Goal: Information Seeking & Learning: Compare options

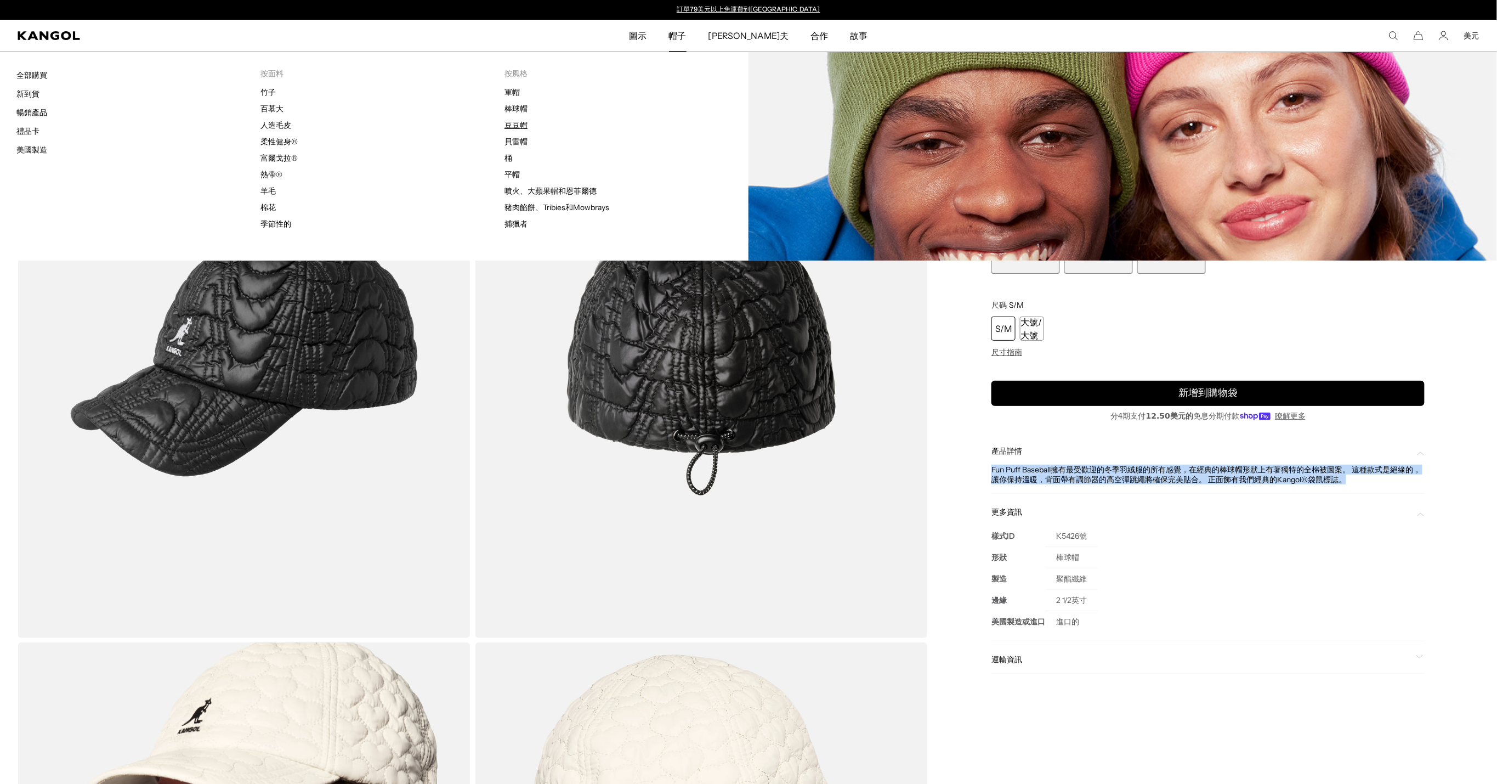
click at [515, 121] on link "豆豆帽" at bounding box center [516, 125] width 23 height 10
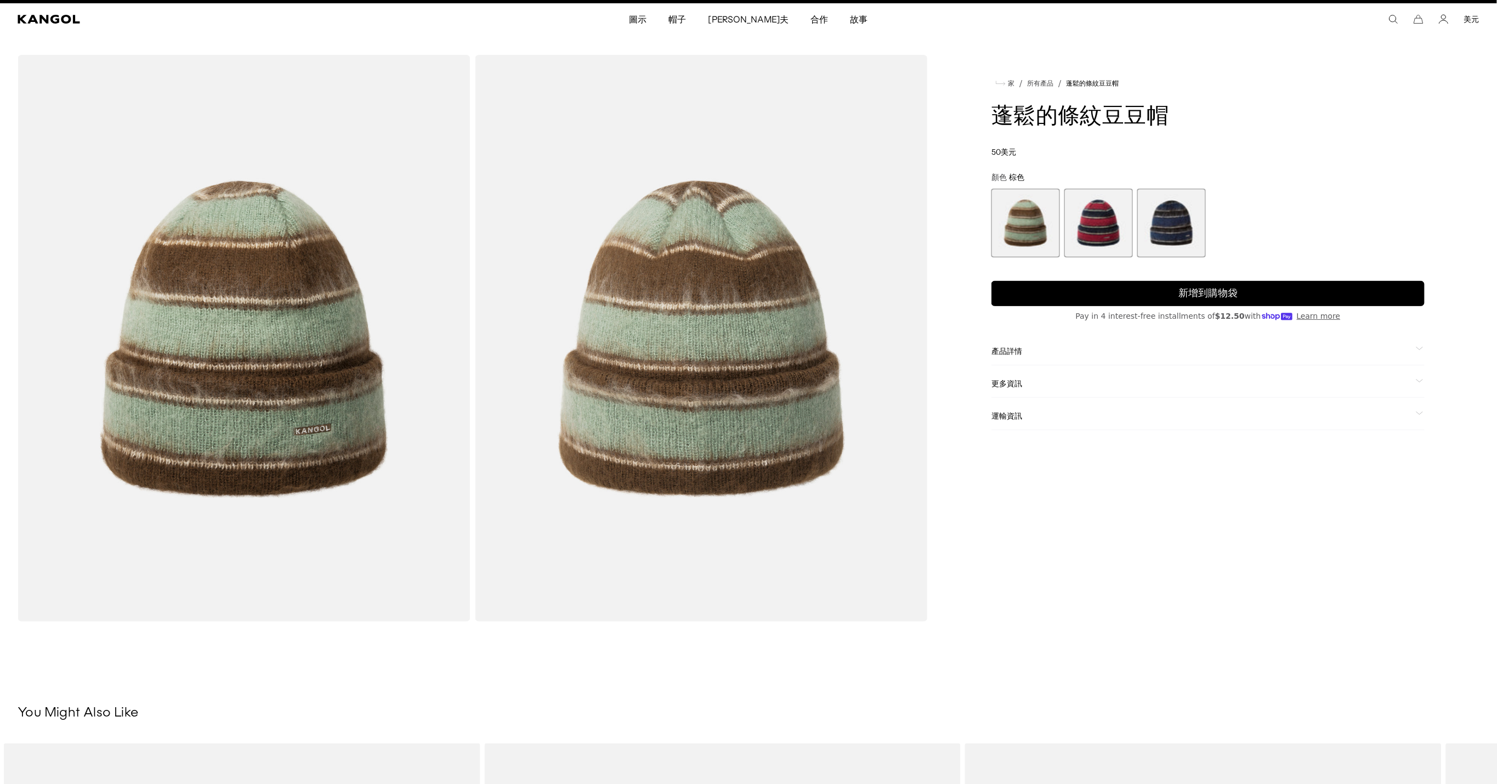
scroll to position [0, 194]
click at [1058, 347] on span "產品詳情" at bounding box center [1201, 351] width 420 height 10
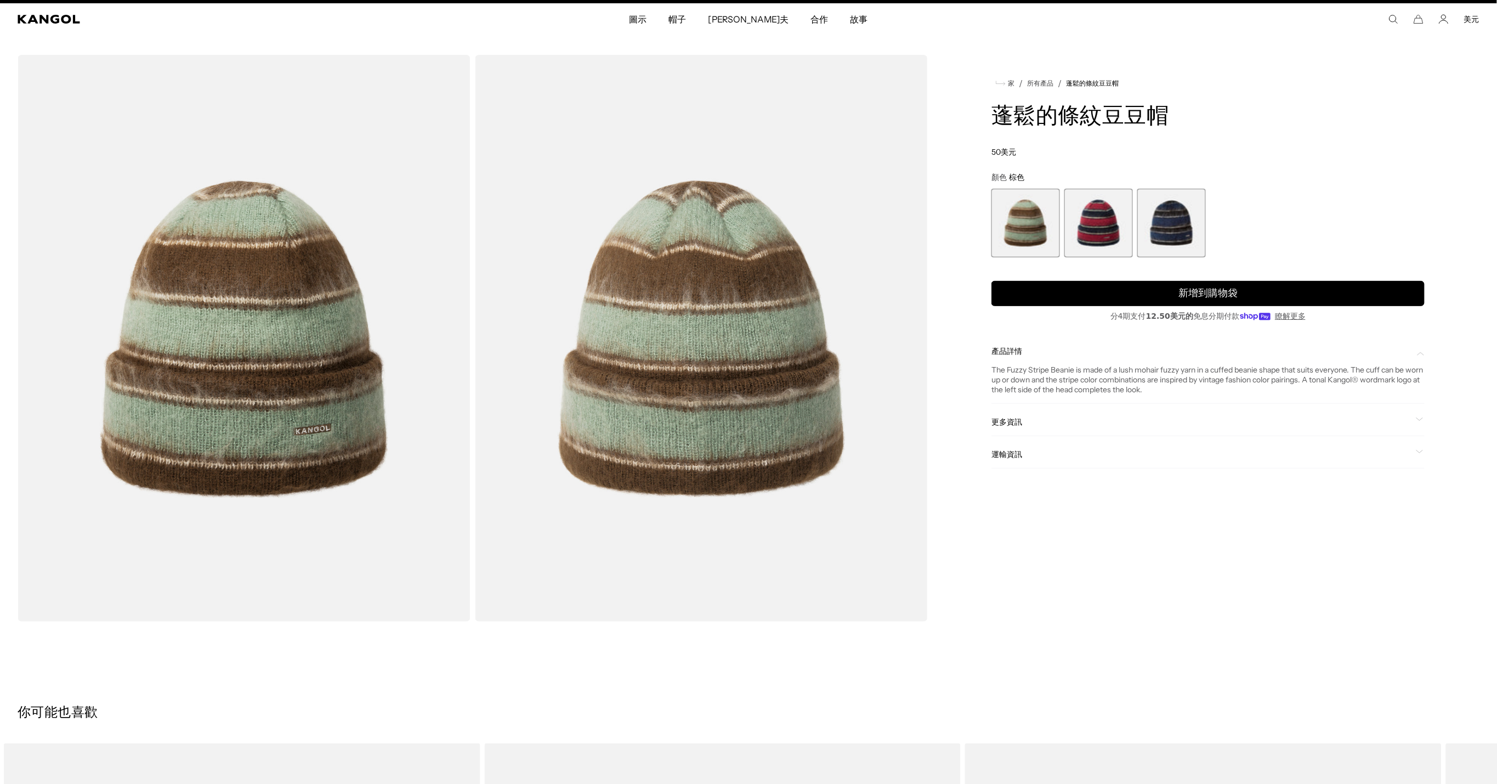
click at [1202, 417] on span "更多資訊" at bounding box center [1201, 422] width 420 height 10
drag, startPoint x: 1086, startPoint y: 473, endPoint x: 1065, endPoint y: 473, distance: 20.8
click at [1063, 473] on td "丙烯酸" at bounding box center [1071, 478] width 52 height 21
copy td "丙烯酸"
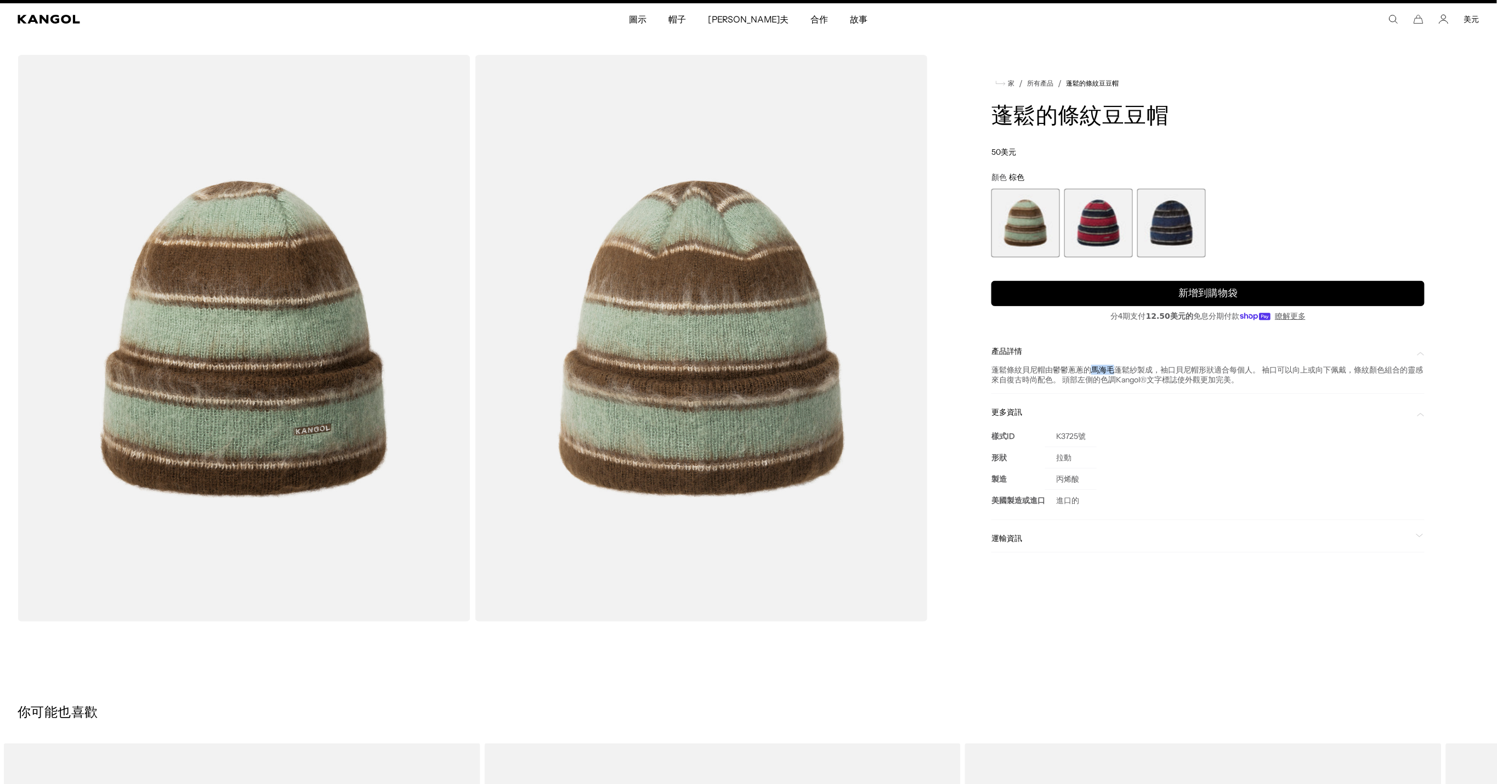
scroll to position [0, 194]
drag, startPoint x: 1093, startPoint y: 365, endPoint x: 1137, endPoint y: 365, distance: 44.4
click at [1138, 365] on div "蓬鬆條紋貝尼帽由鬱鬱蔥蔥的馬海毛蓬鬆紗製成，袖口貝尼帽形狀適合每個人。 袖口可以向上或向下佩戴，條紋顏色組合的靈感來自復古時尚配色。 頭部左側的色調Kango…" at bounding box center [1207, 370] width 433 height 29
copy div "馬海毛蓬鬆紗"
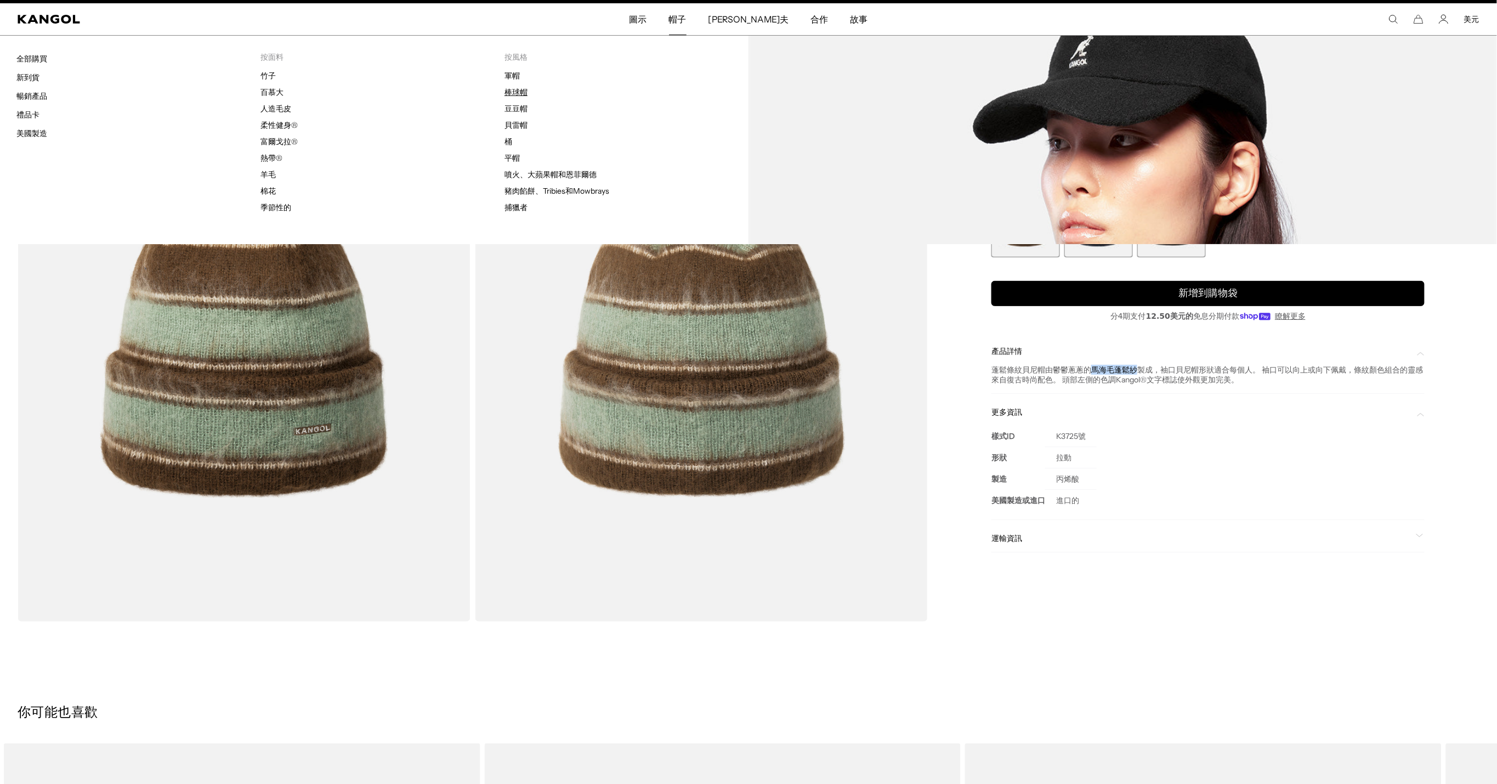
click at [515, 89] on link "棒球帽" at bounding box center [516, 92] width 23 height 10
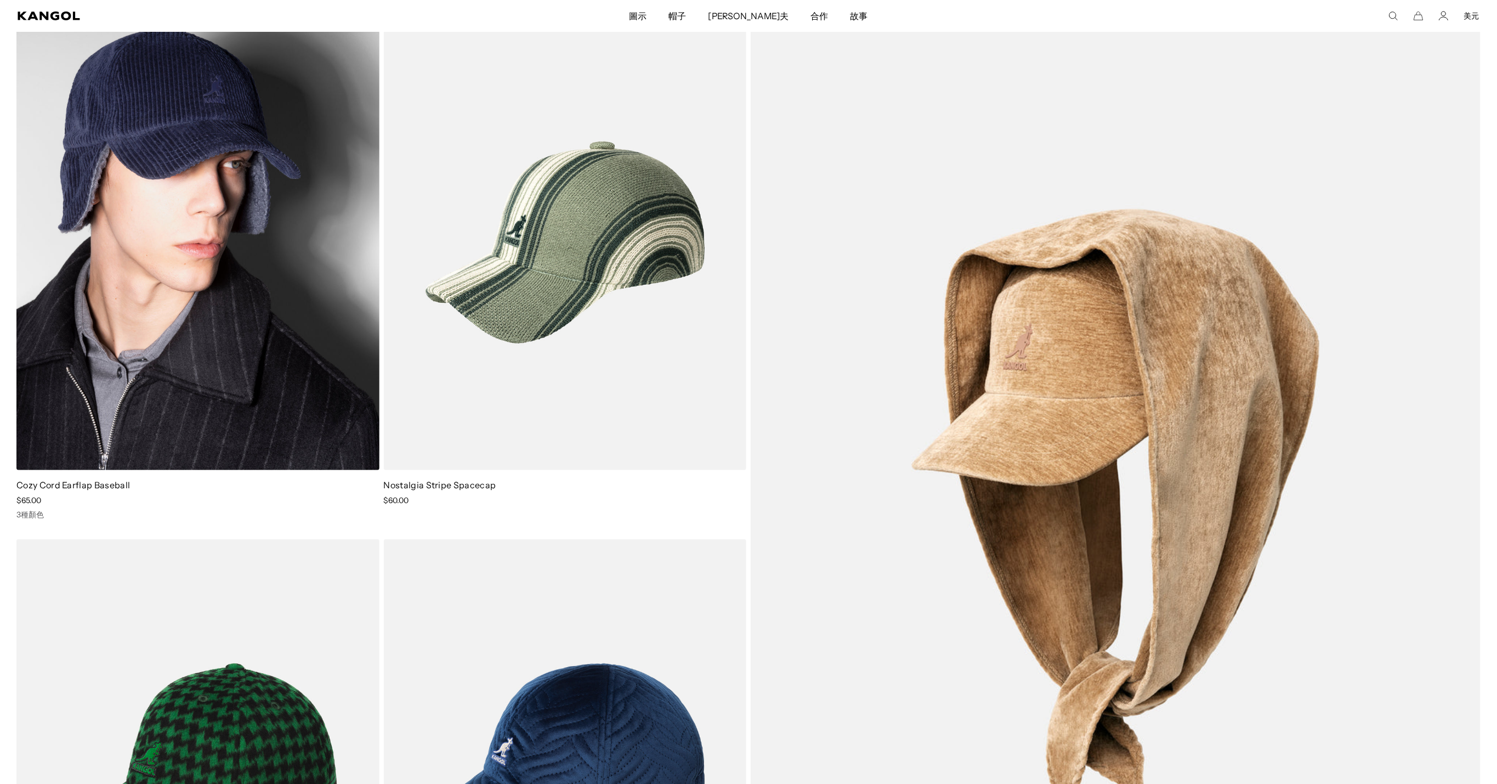
click at [172, 258] on img at bounding box center [197, 242] width 363 height 455
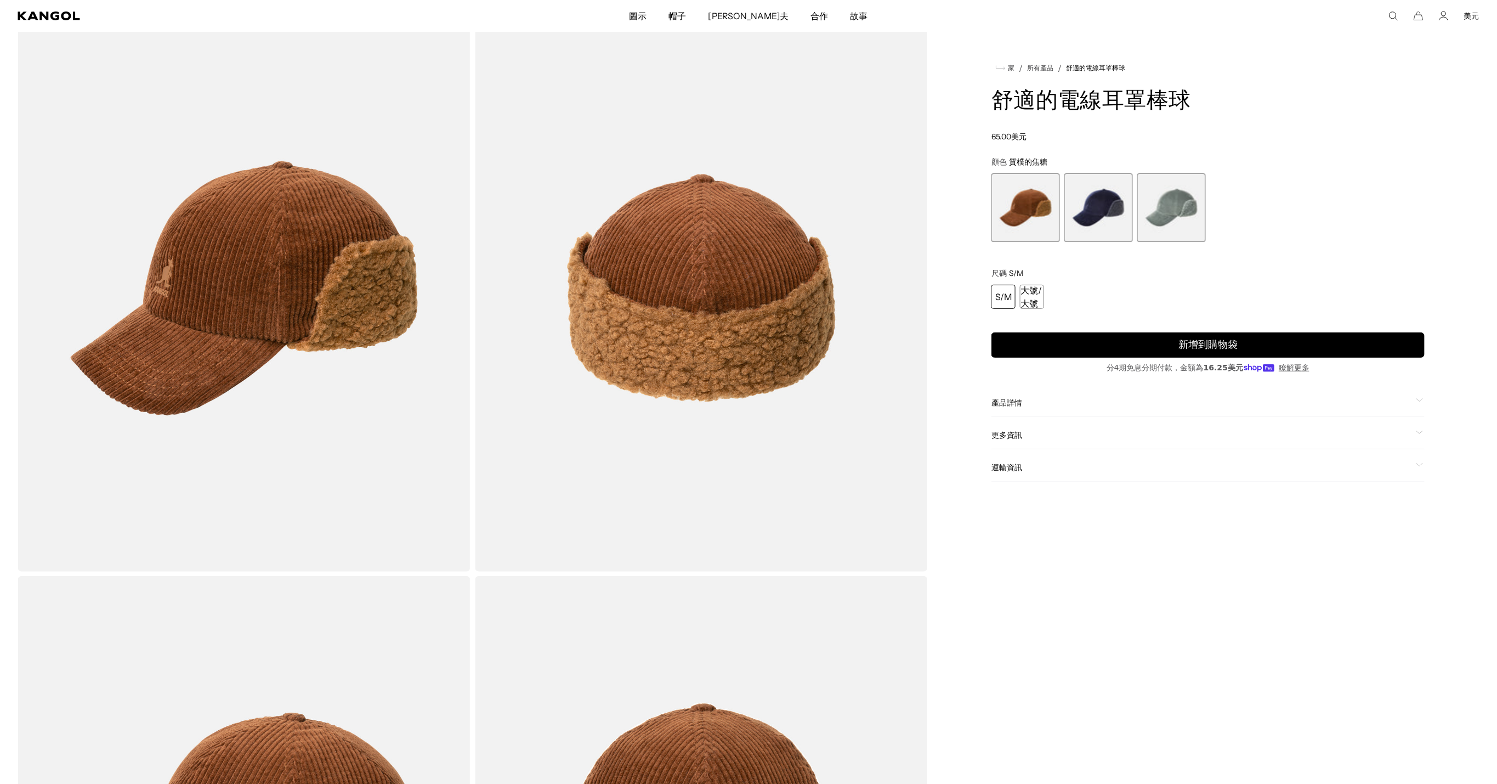
scroll to position [55, 0]
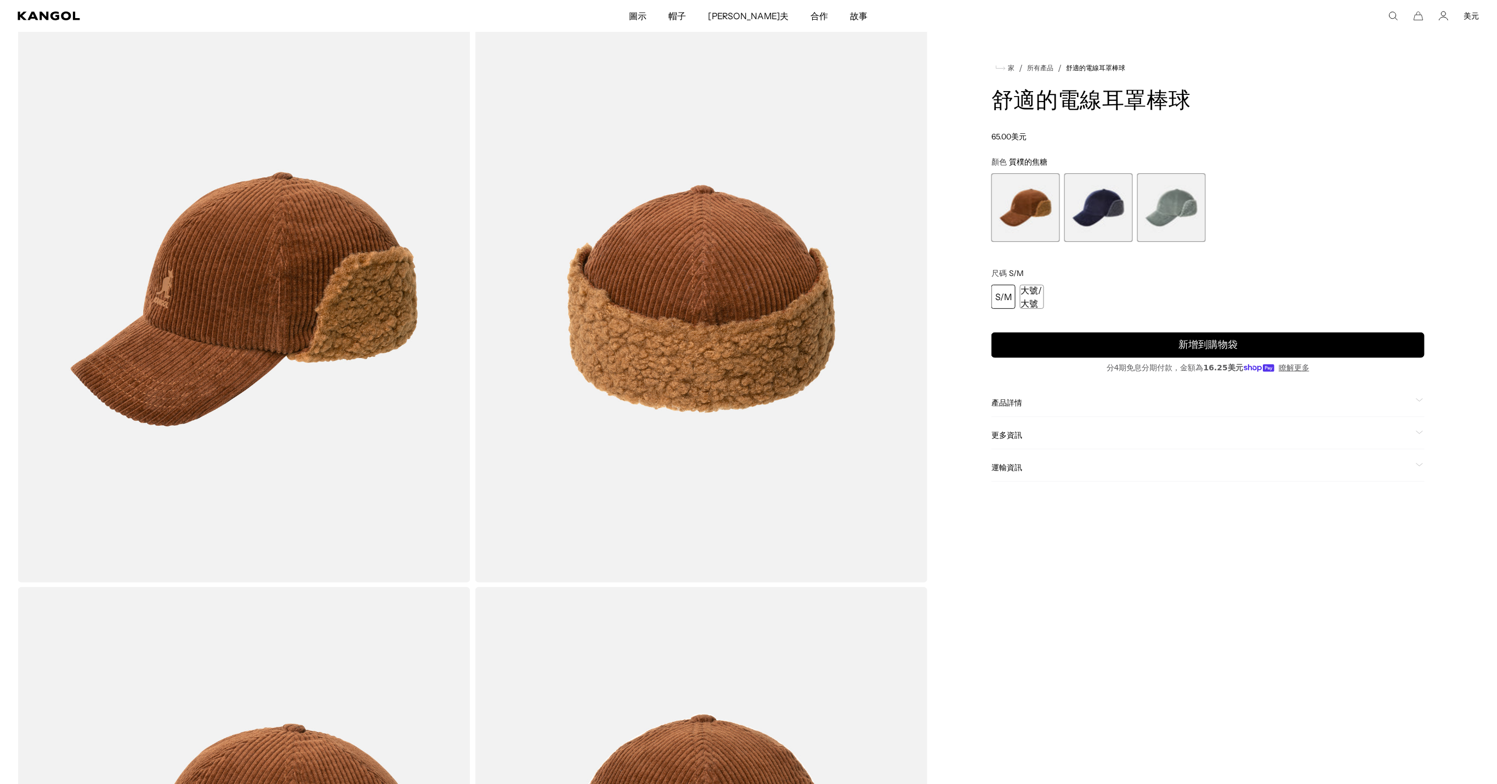
click at [225, 293] on img "畫廊檢視器" at bounding box center [244, 299] width 453 height 566
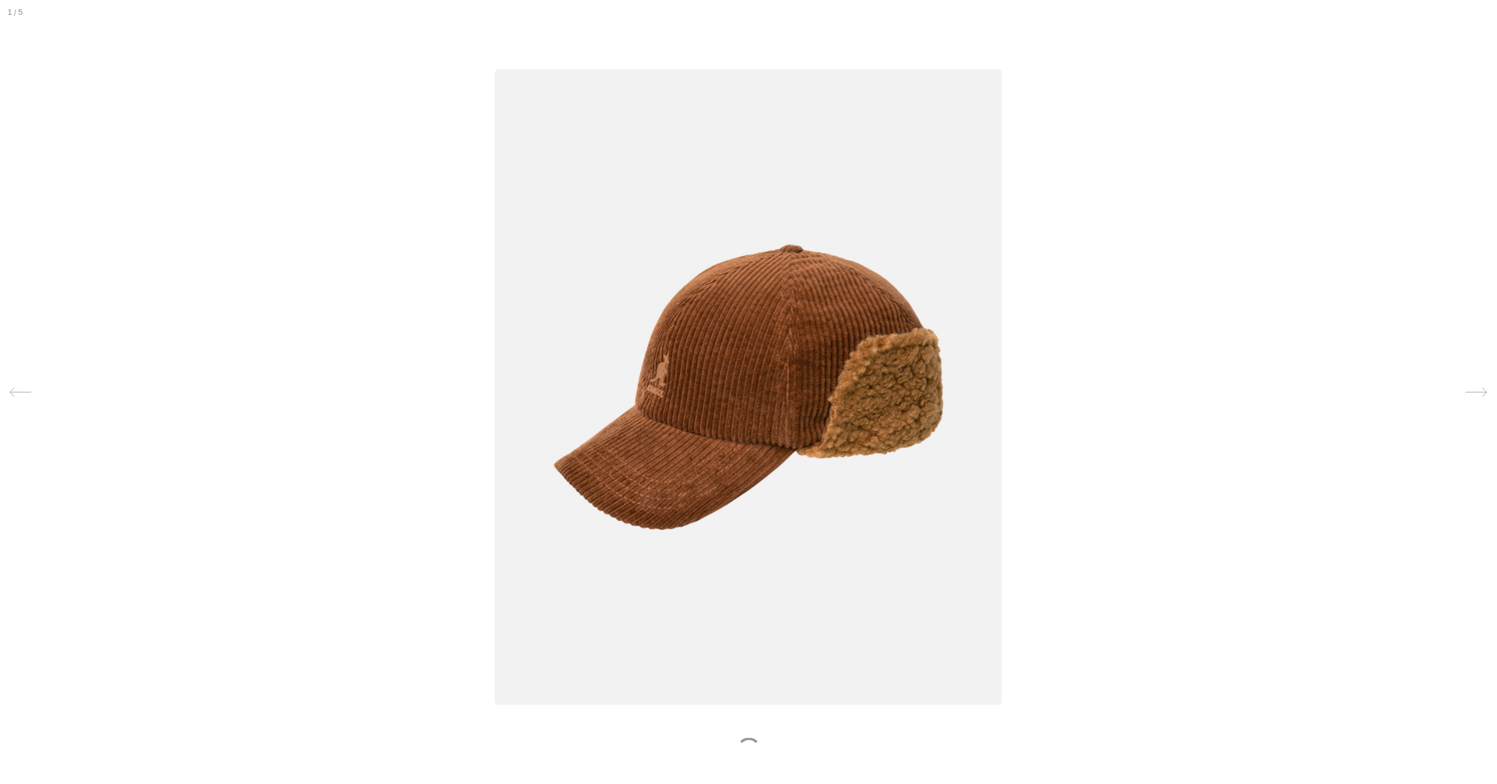
scroll to position [0, 194]
click at [680, 376] on img at bounding box center [748, 388] width 507 height 636
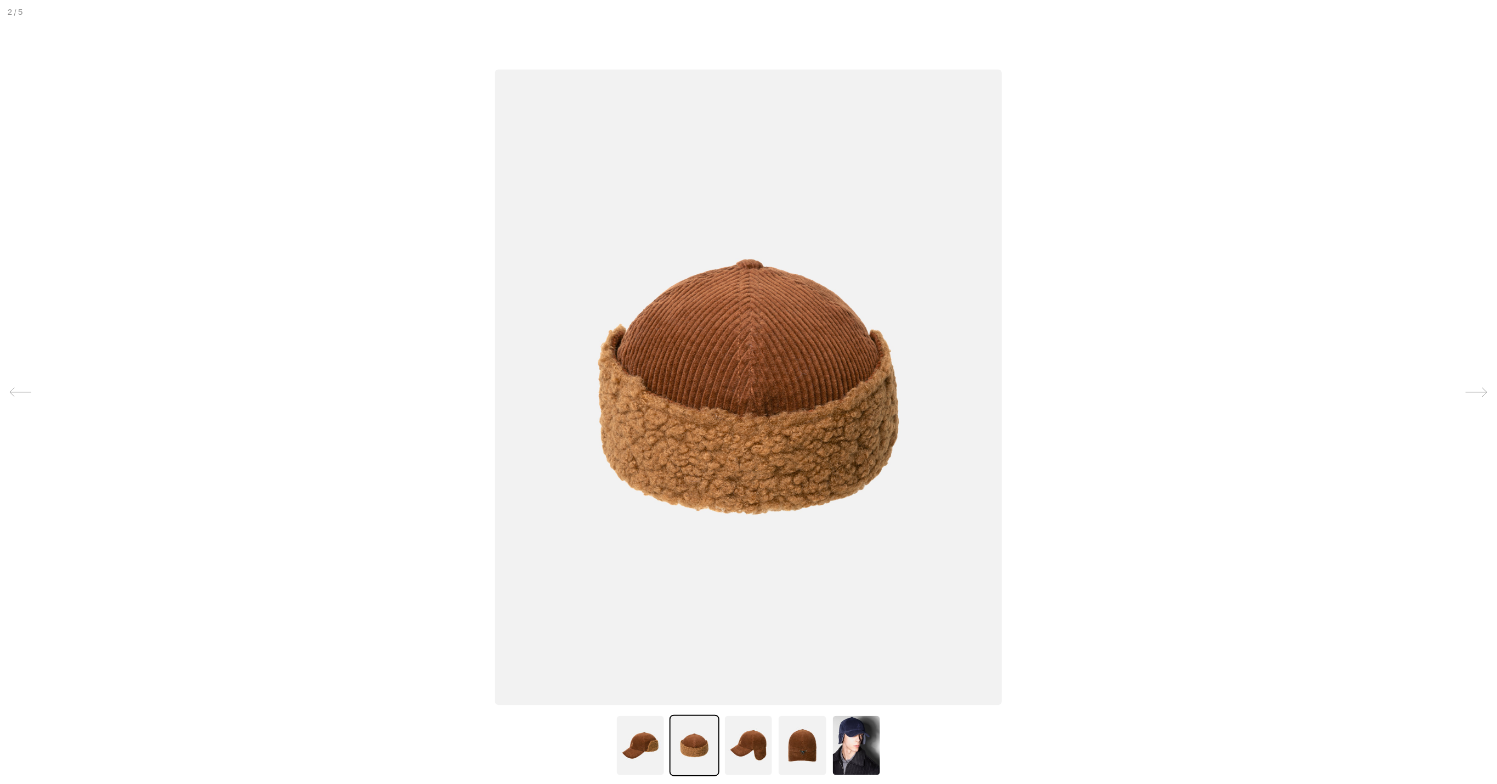
click at [852, 390] on img at bounding box center [748, 388] width 507 height 636
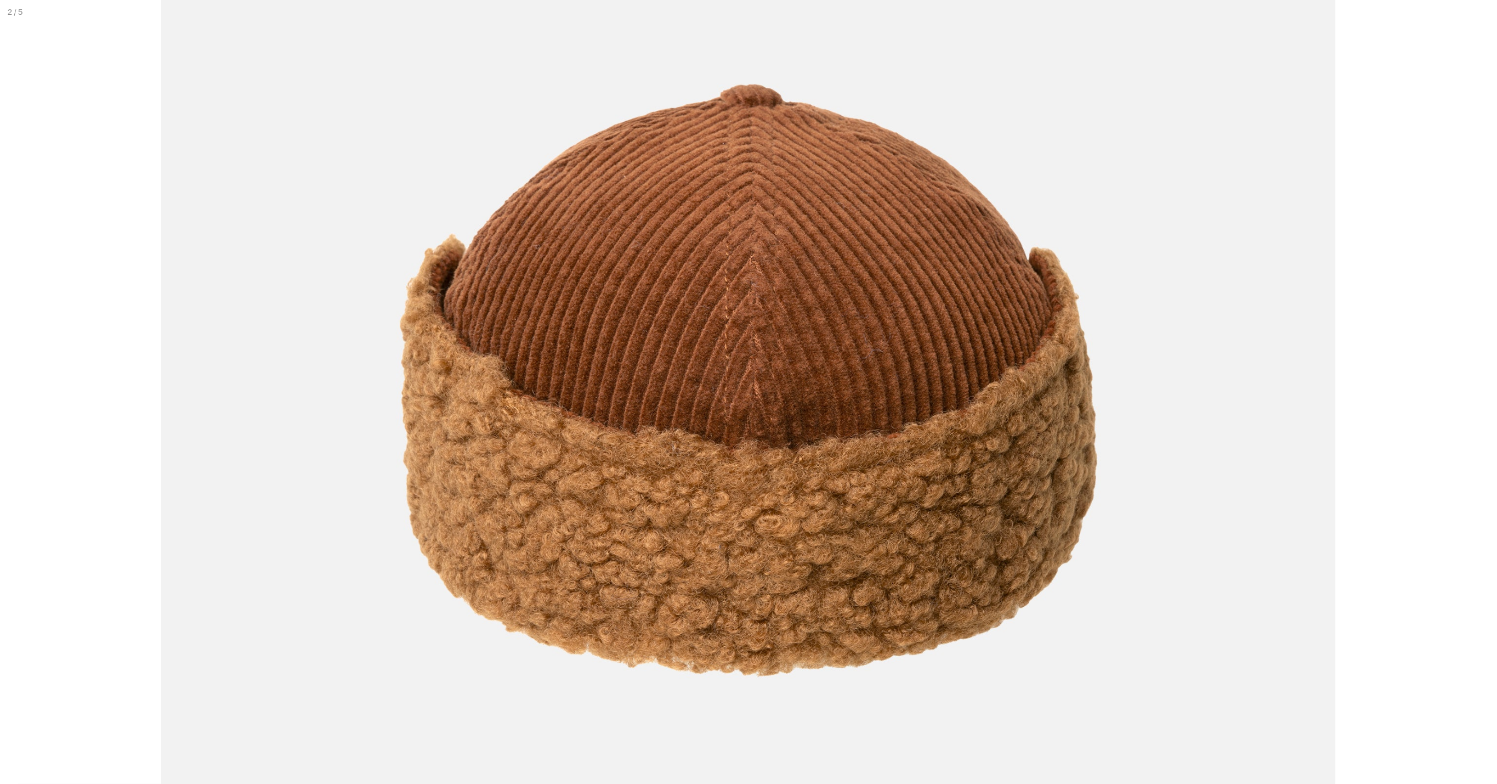
scroll to position [0, 0]
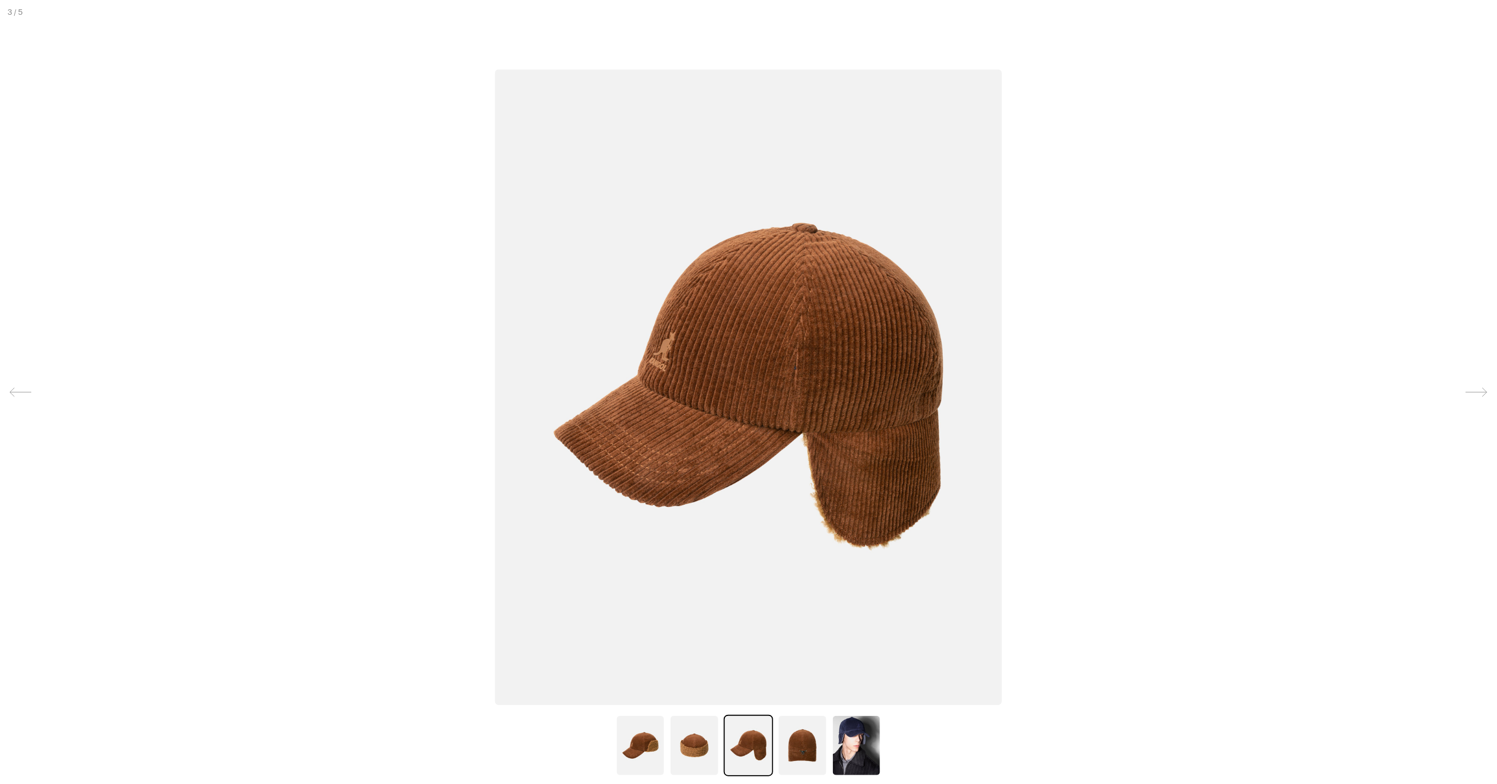
click at [852, 391] on img at bounding box center [748, 388] width 507 height 636
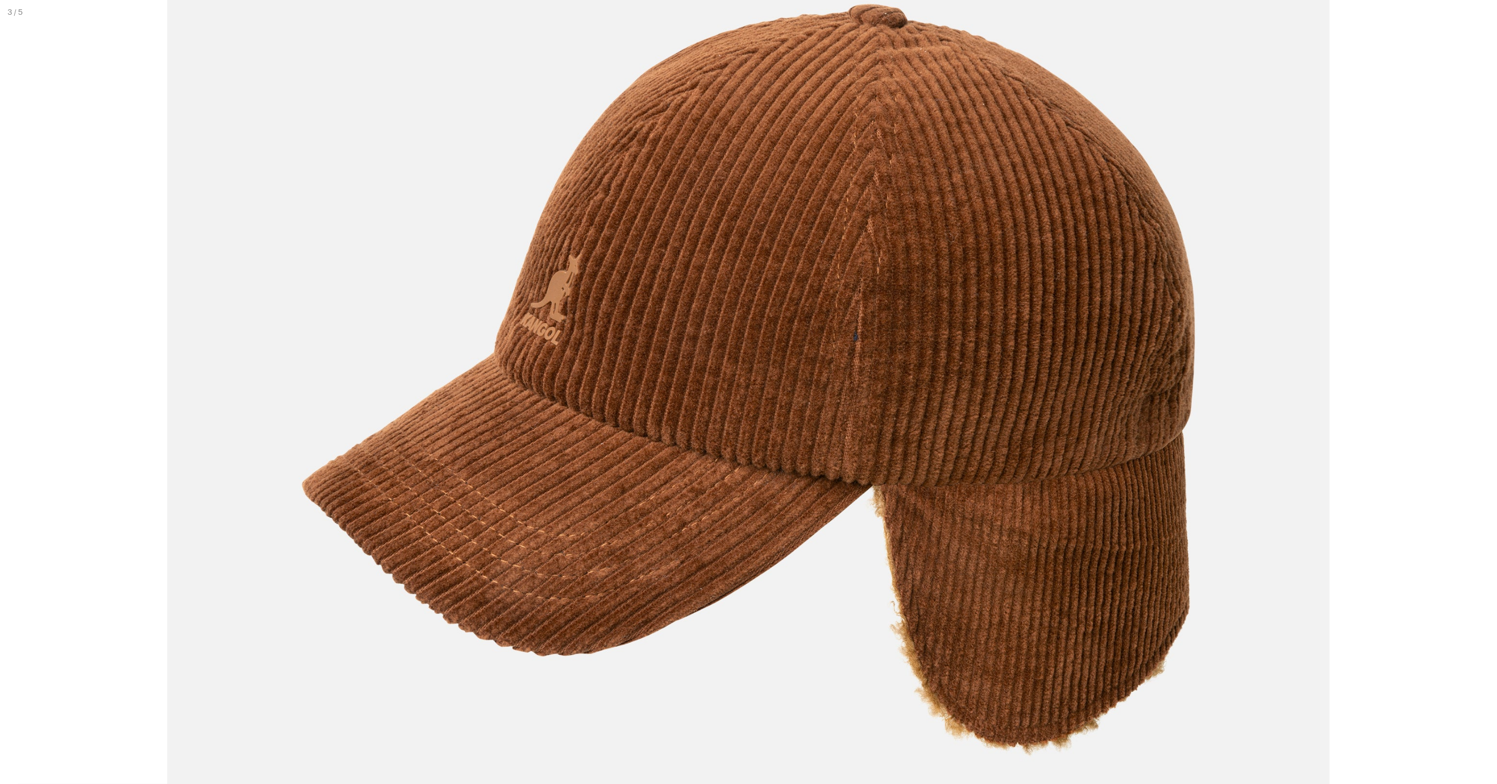
click at [852, 391] on img at bounding box center [748, 382] width 1163 height 1458
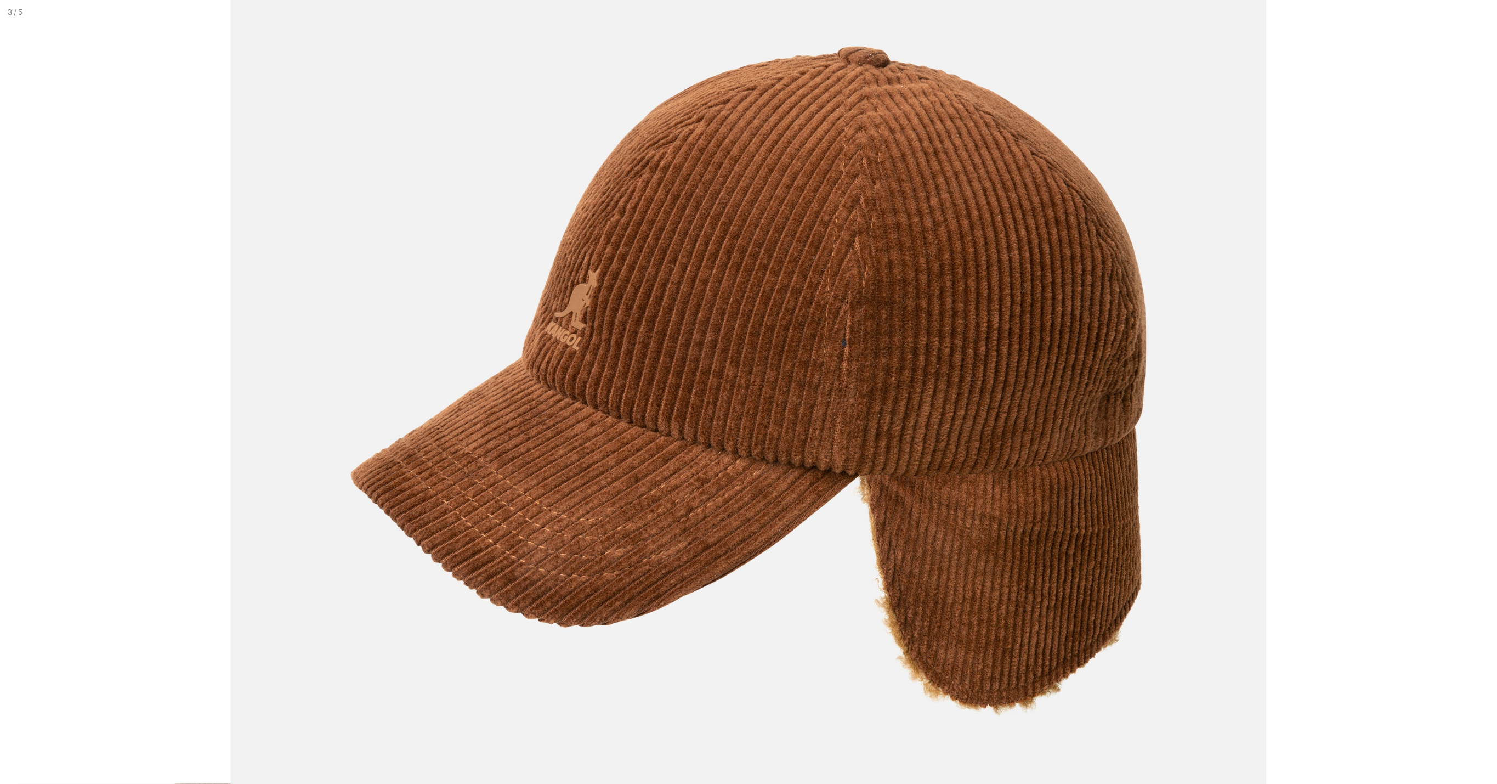
scroll to position [0, 194]
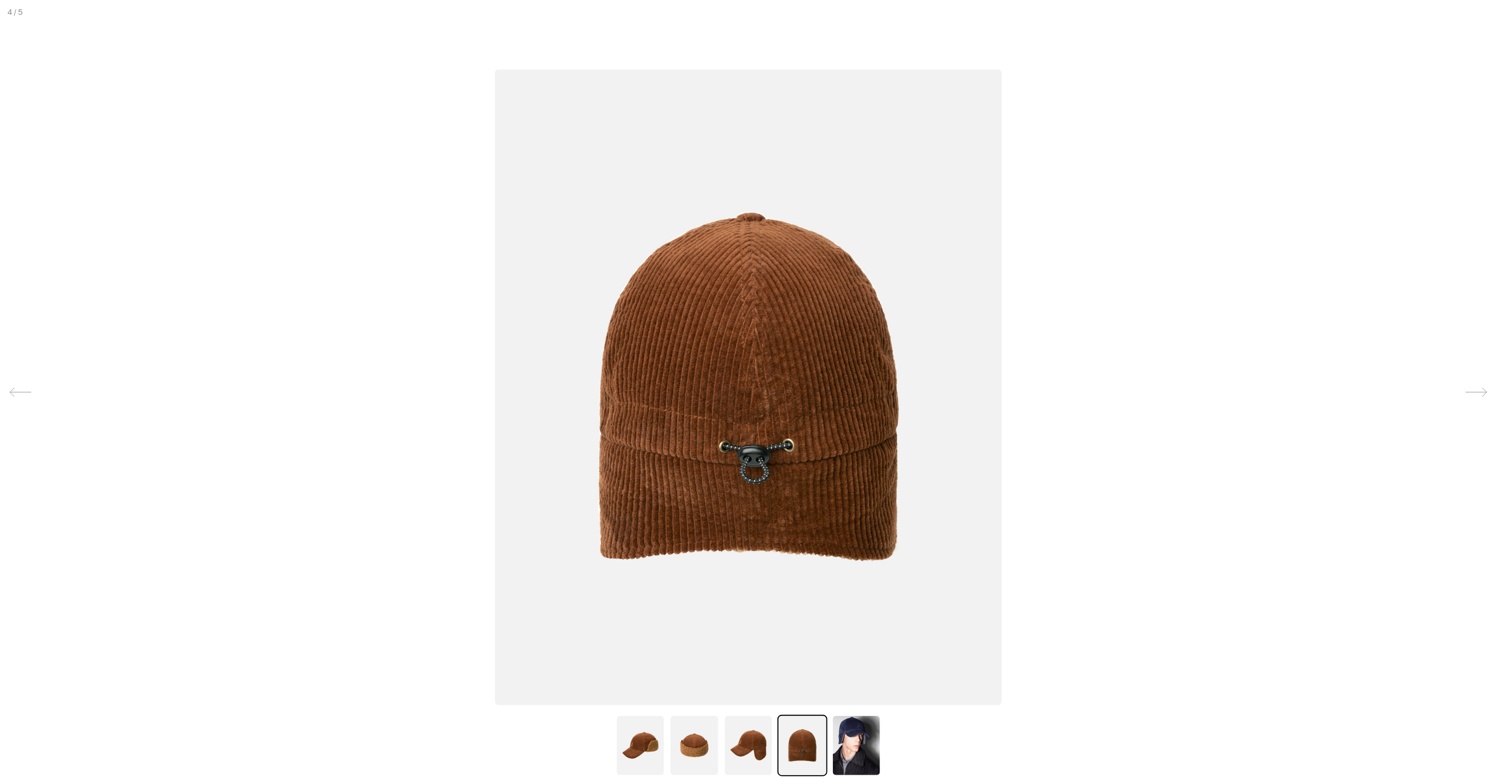
click at [759, 383] on img at bounding box center [748, 388] width 507 height 636
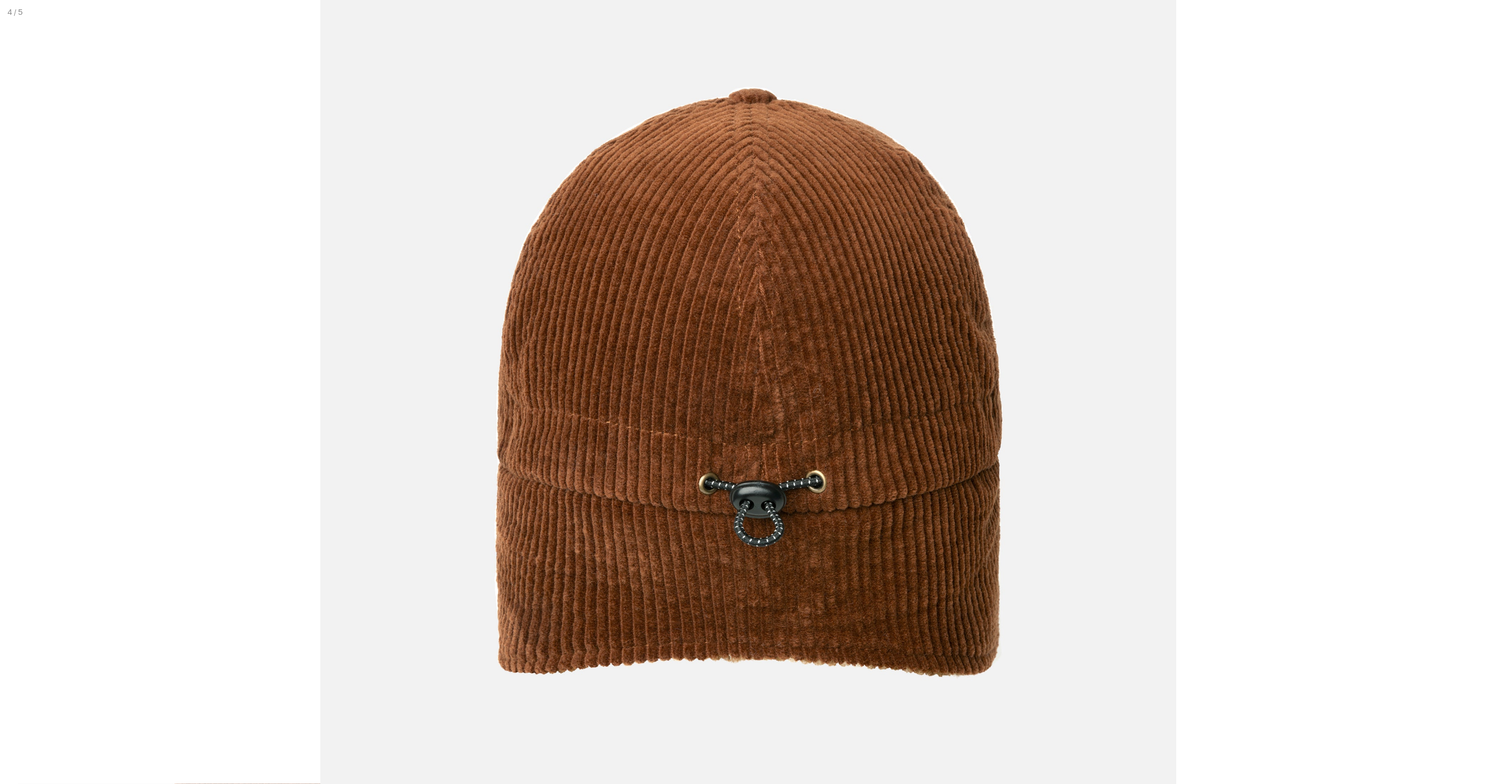
click at [755, 378] on img at bounding box center [748, 383] width 857 height 1073
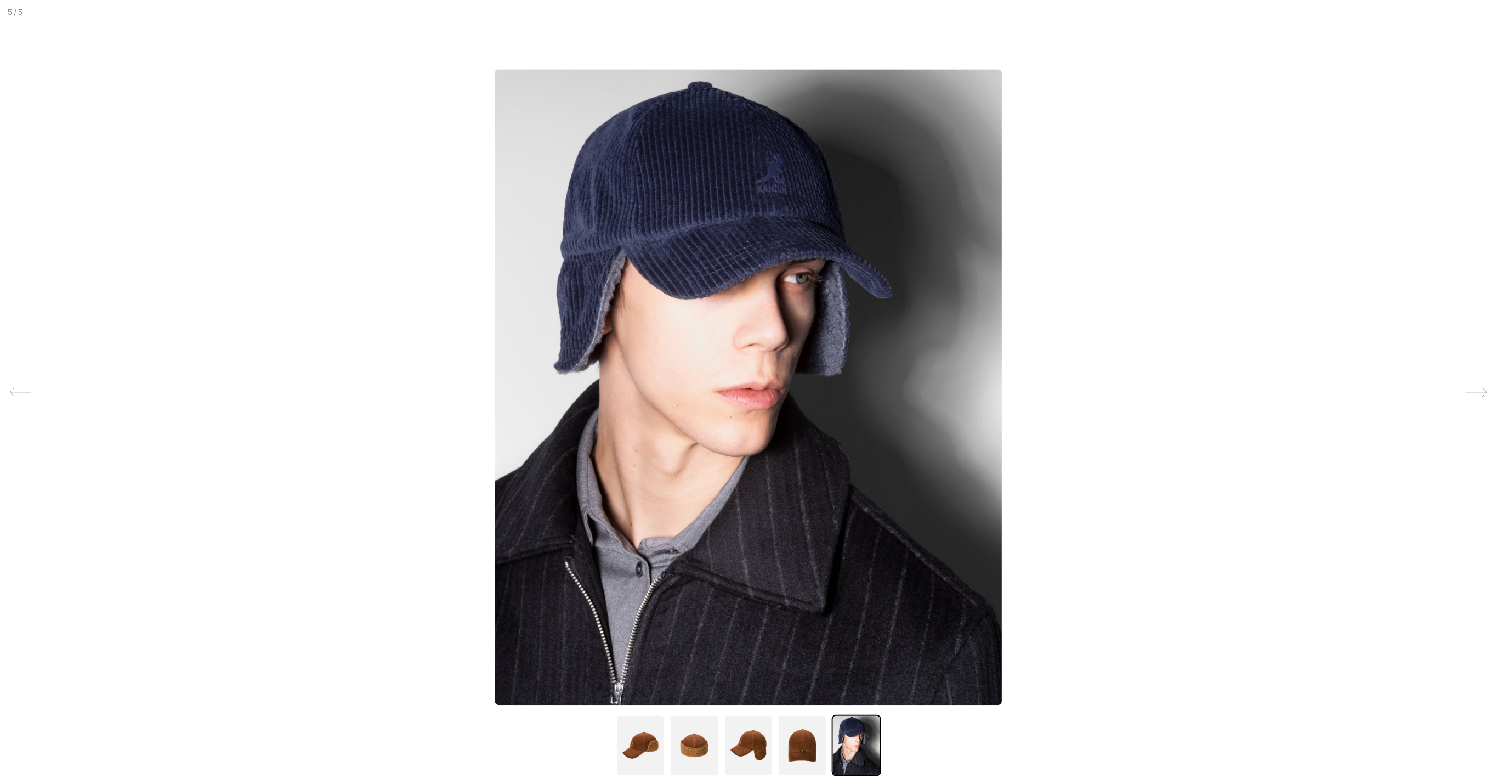
scroll to position [0, 0]
click at [784, 376] on img at bounding box center [748, 388] width 507 height 636
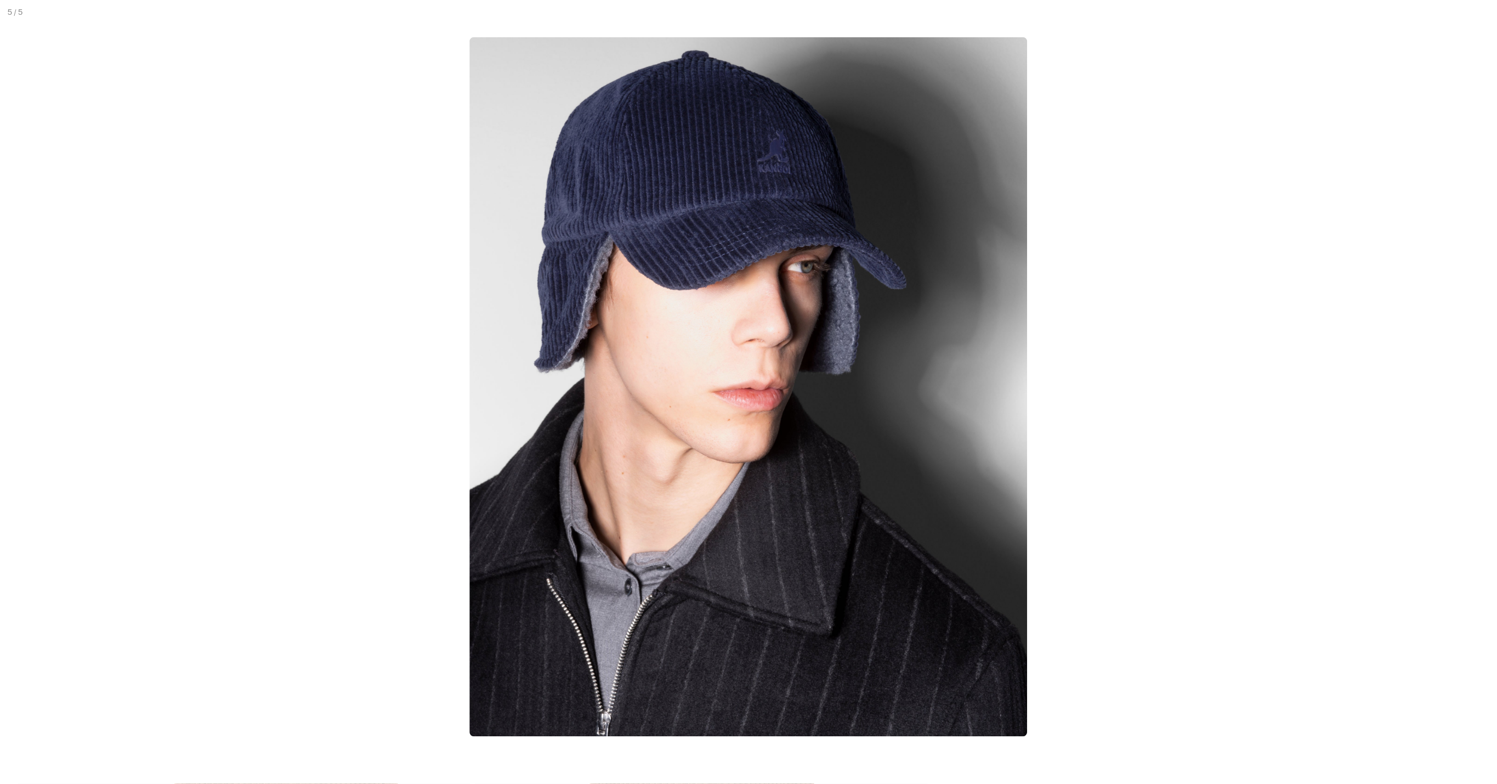
scroll to position [0, 194]
click at [784, 376] on img at bounding box center [748, 386] width 558 height 699
click at [1261, 366] on div at bounding box center [748, 392] width 1647 height 862
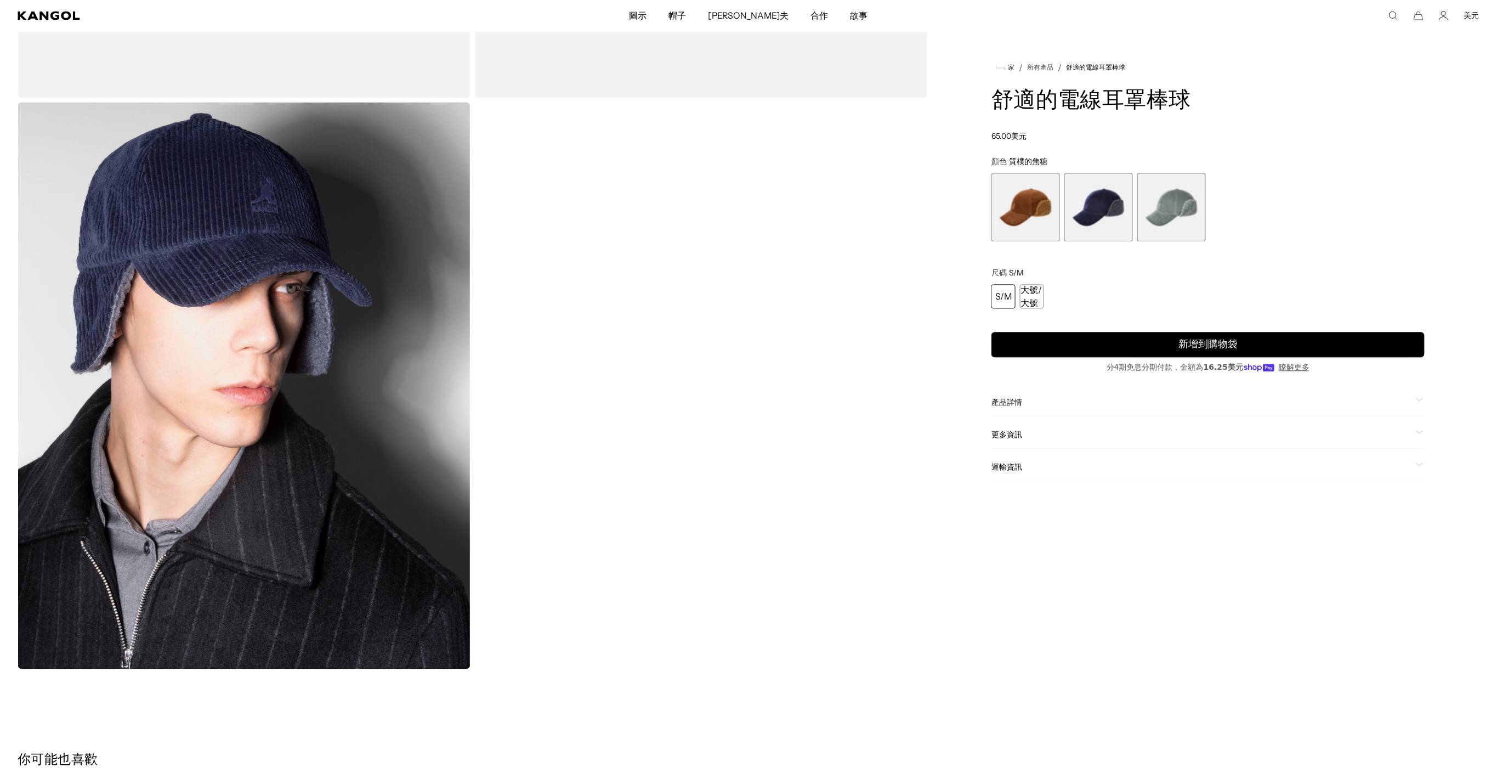
scroll to position [0, 0]
click at [217, 363] on img "畫廊檢視器" at bounding box center [244, 386] width 453 height 566
click at [1115, 211] on span "3個中的2個" at bounding box center [1098, 207] width 69 height 69
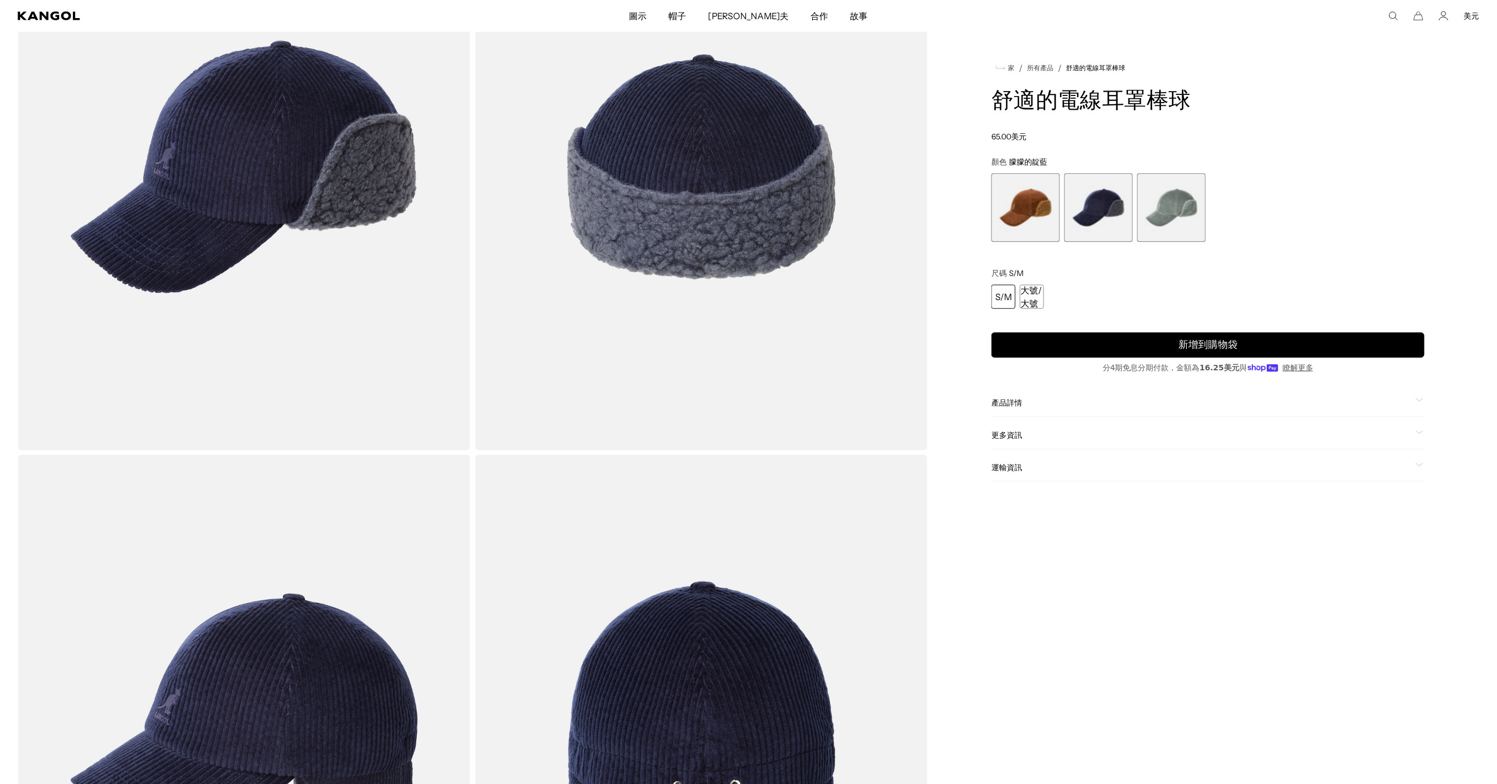
scroll to position [83, 0]
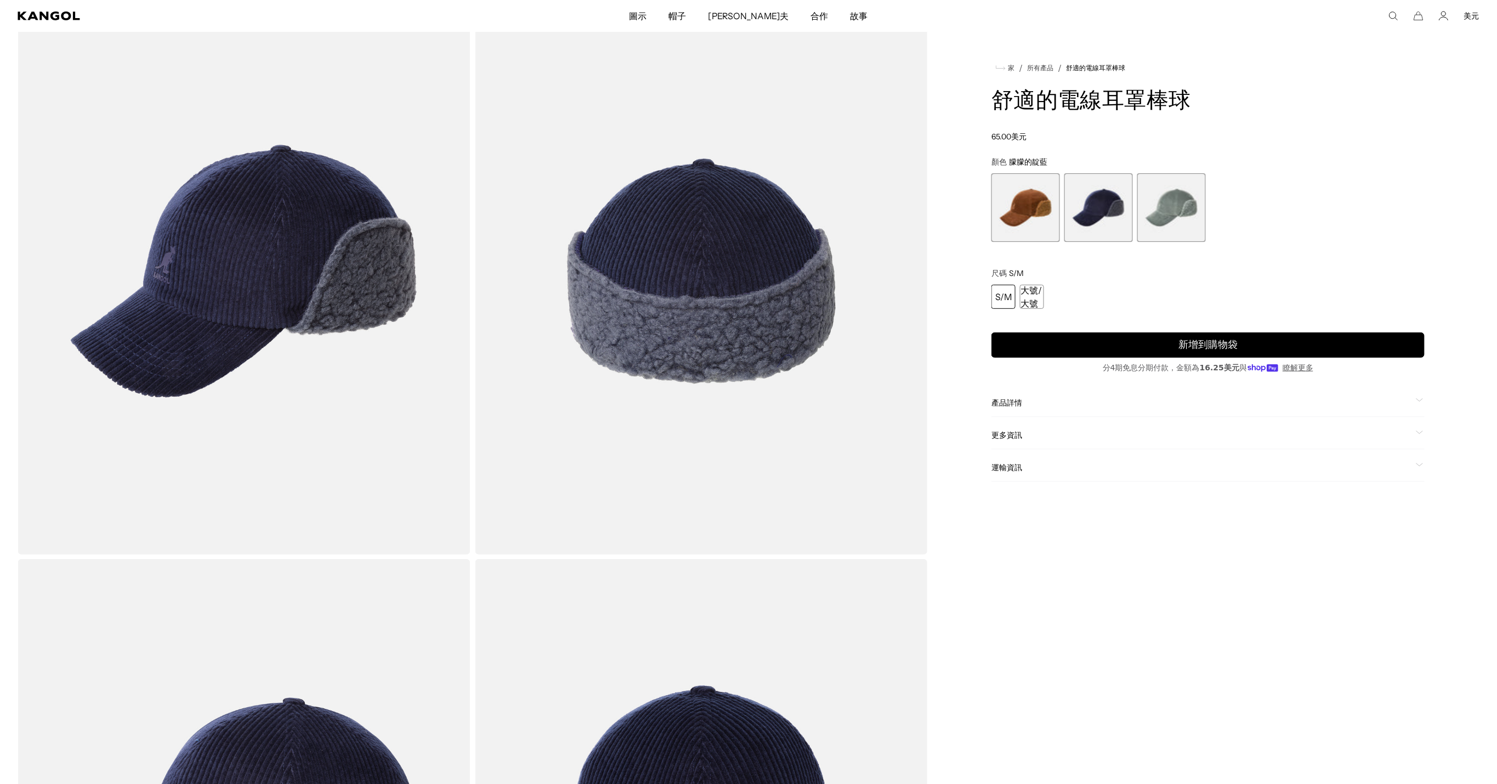
click at [275, 291] on img "Gallery Viewer" at bounding box center [244, 271] width 453 height 566
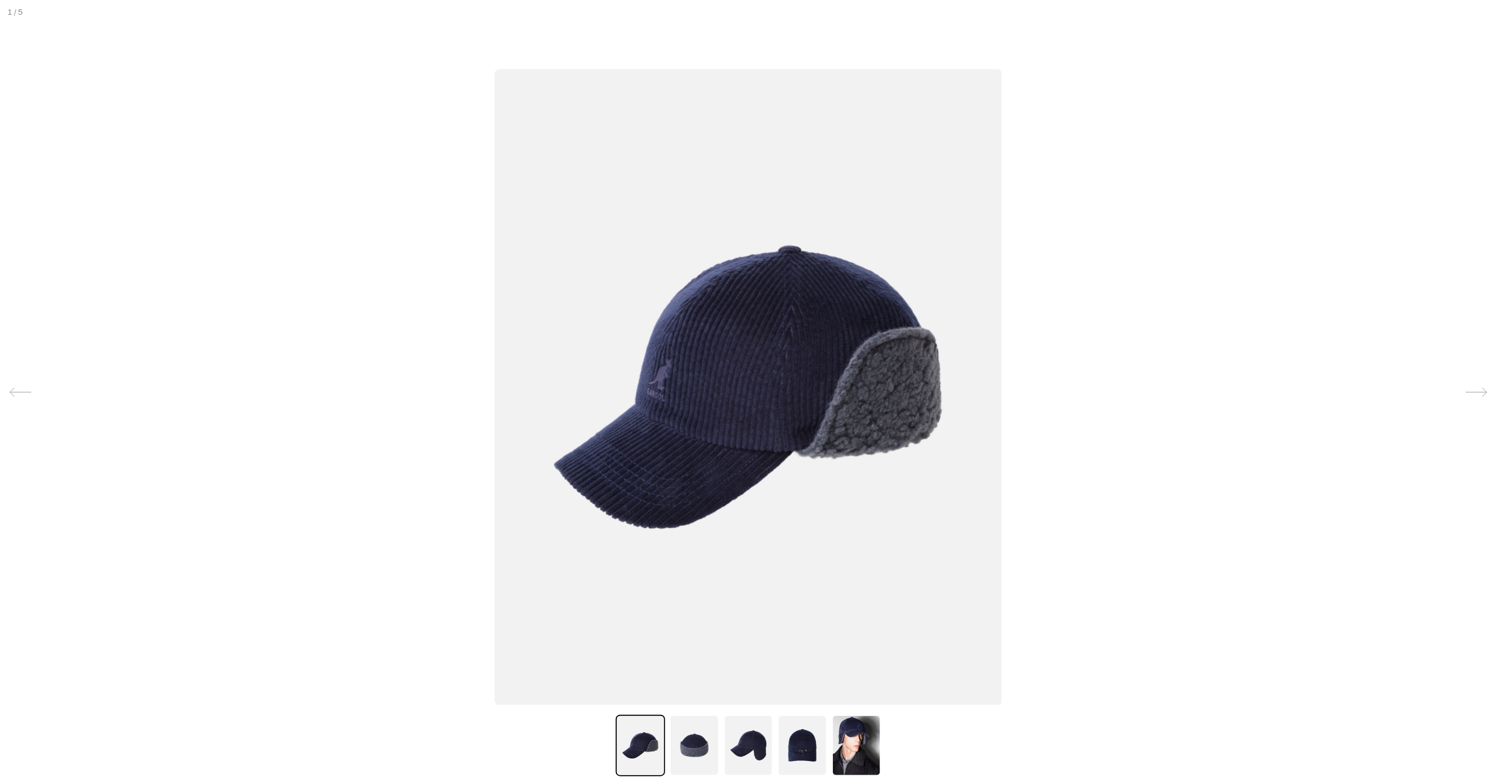
click at [753, 387] on img at bounding box center [748, 388] width 507 height 636
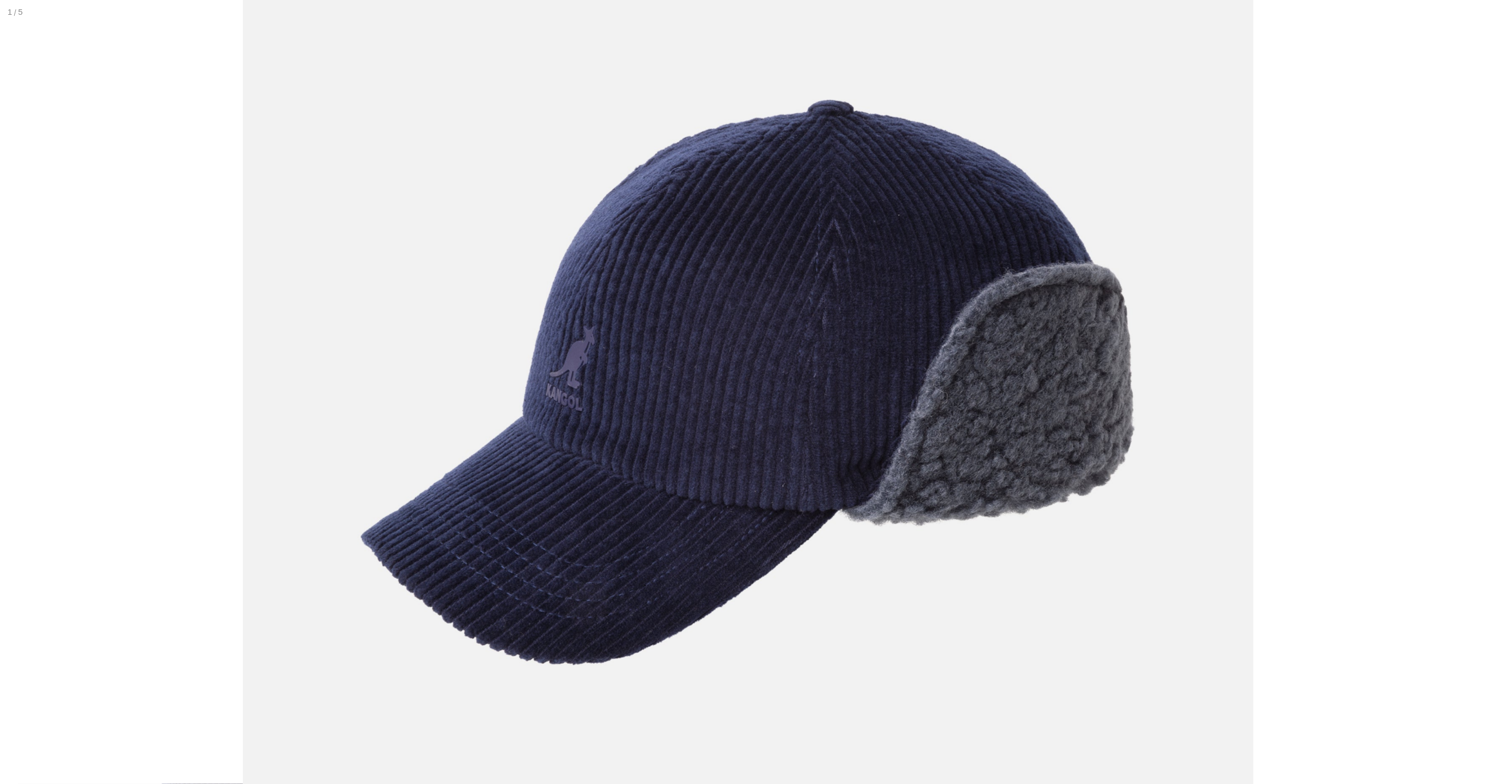
scroll to position [0, 0]
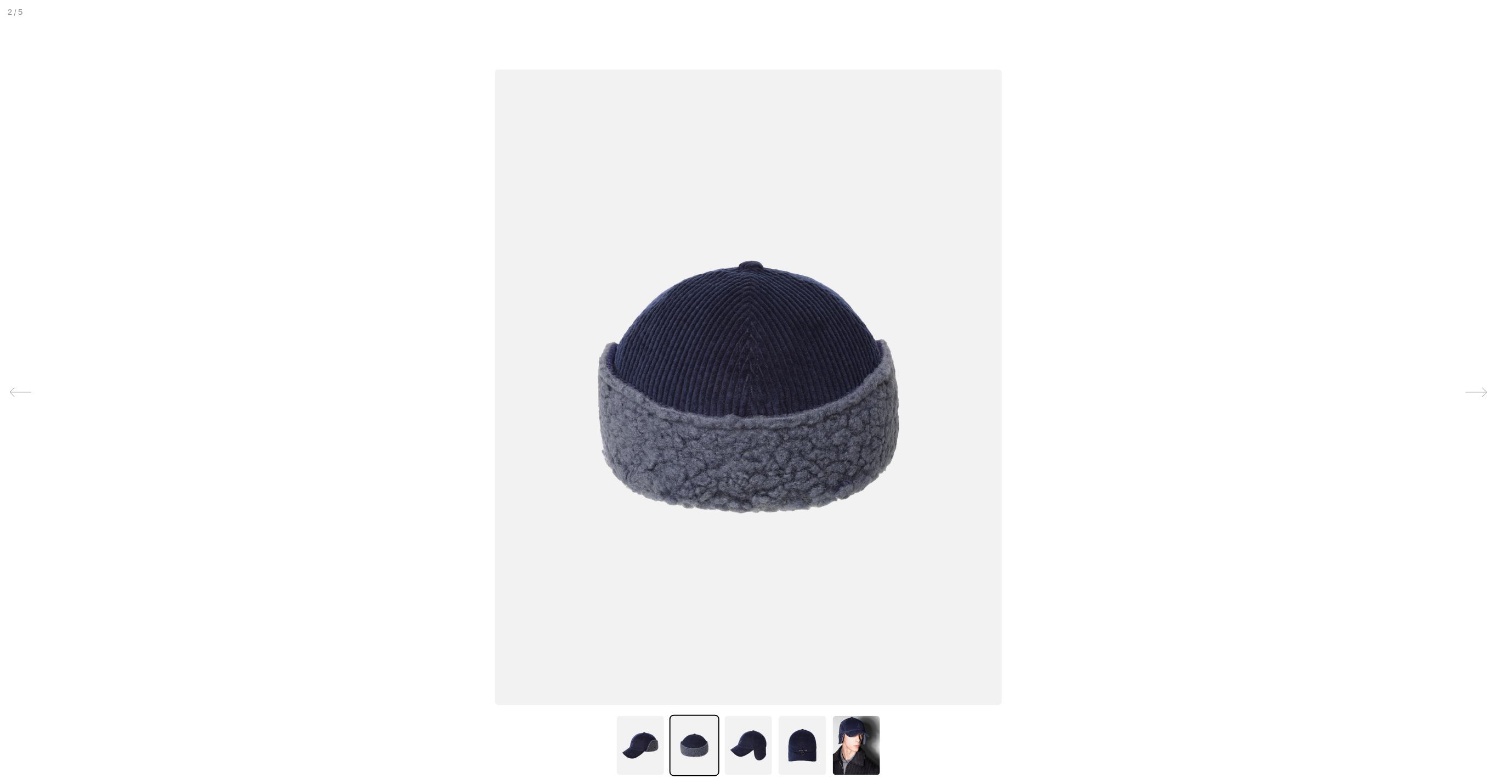
click at [763, 384] on img at bounding box center [748, 388] width 507 height 636
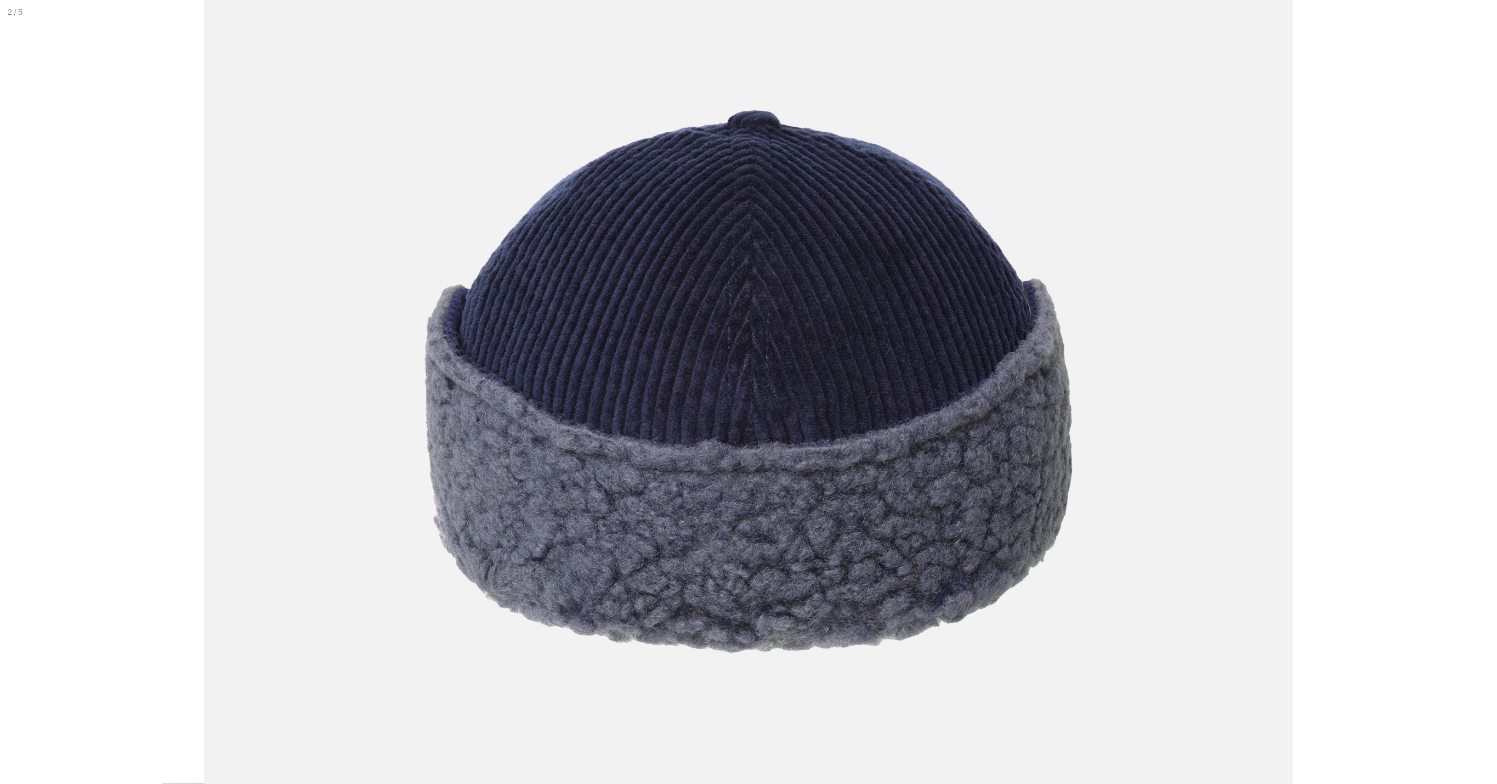
scroll to position [0, 194]
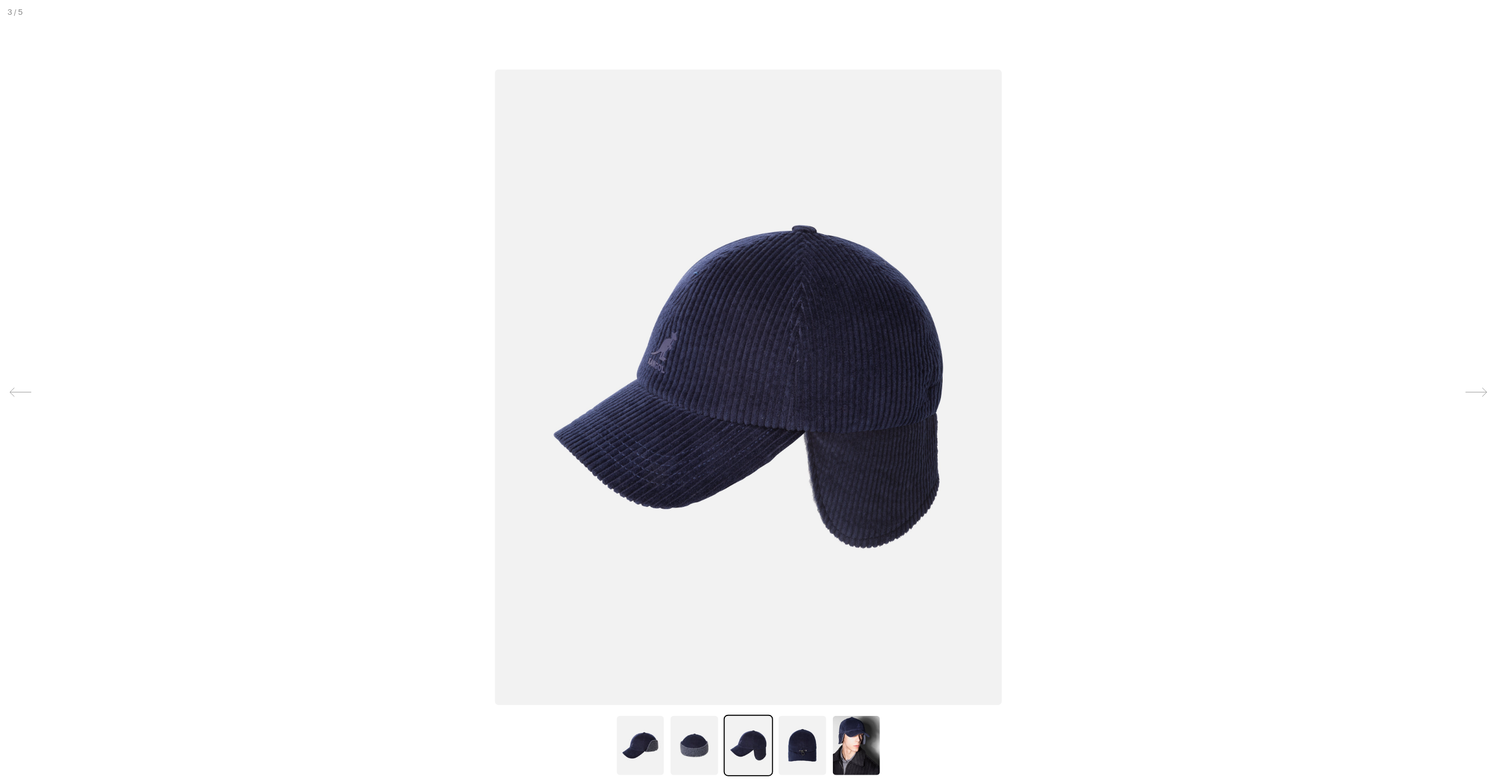
click at [762, 384] on img at bounding box center [748, 388] width 507 height 636
click at [696, 749] on img at bounding box center [694, 745] width 49 height 61
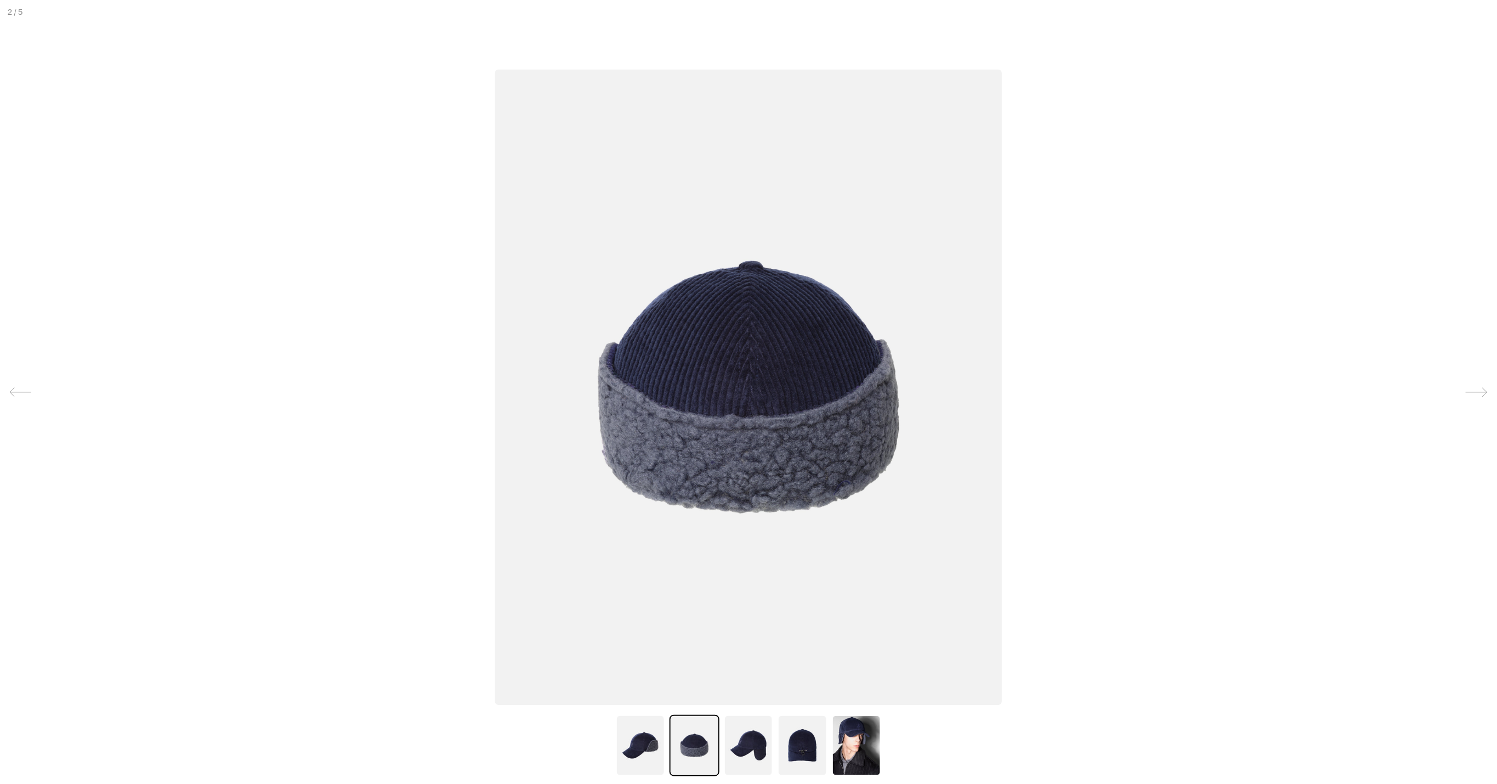
scroll to position [0, 0]
click at [806, 751] on img at bounding box center [802, 745] width 49 height 61
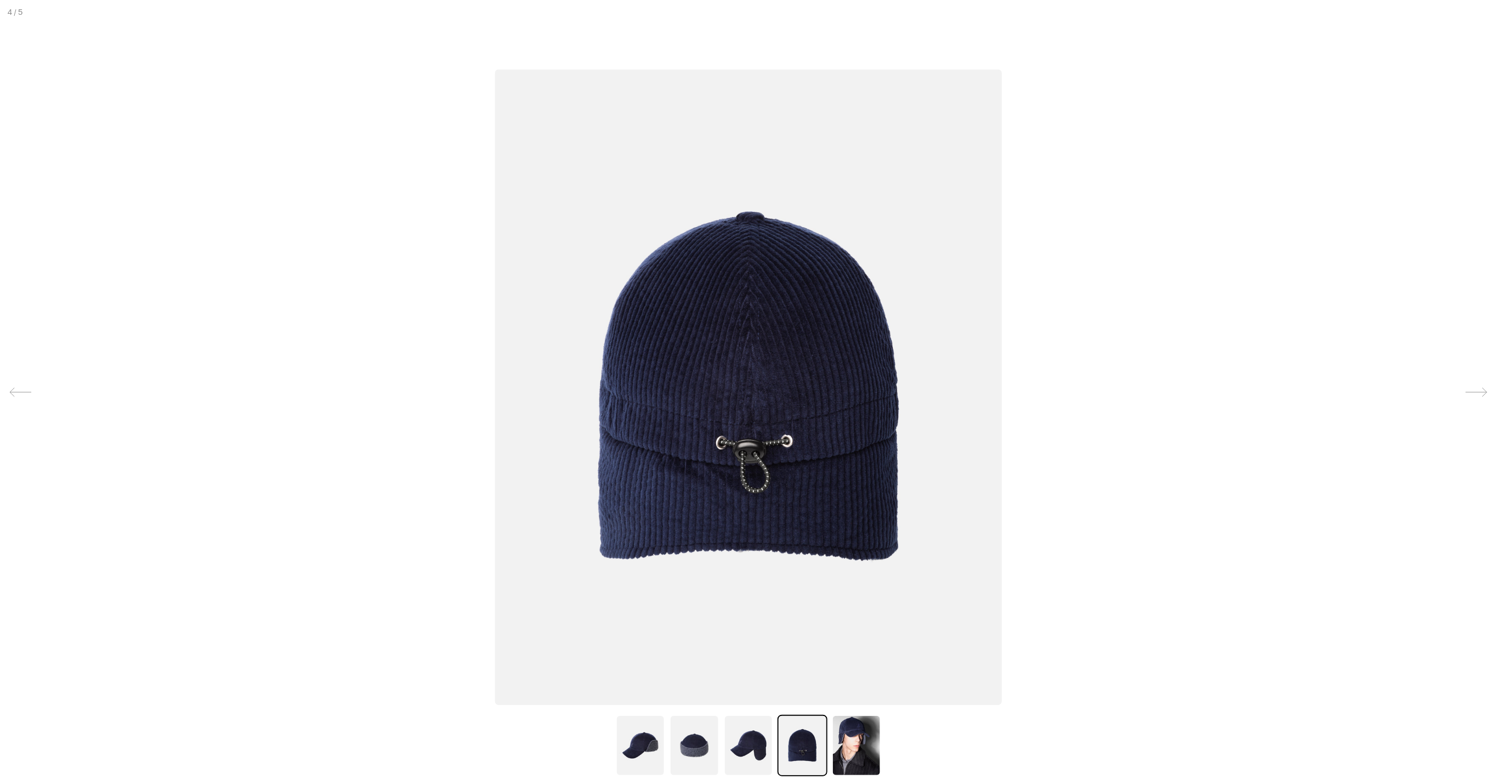
click at [803, 371] on img at bounding box center [748, 388] width 507 height 636
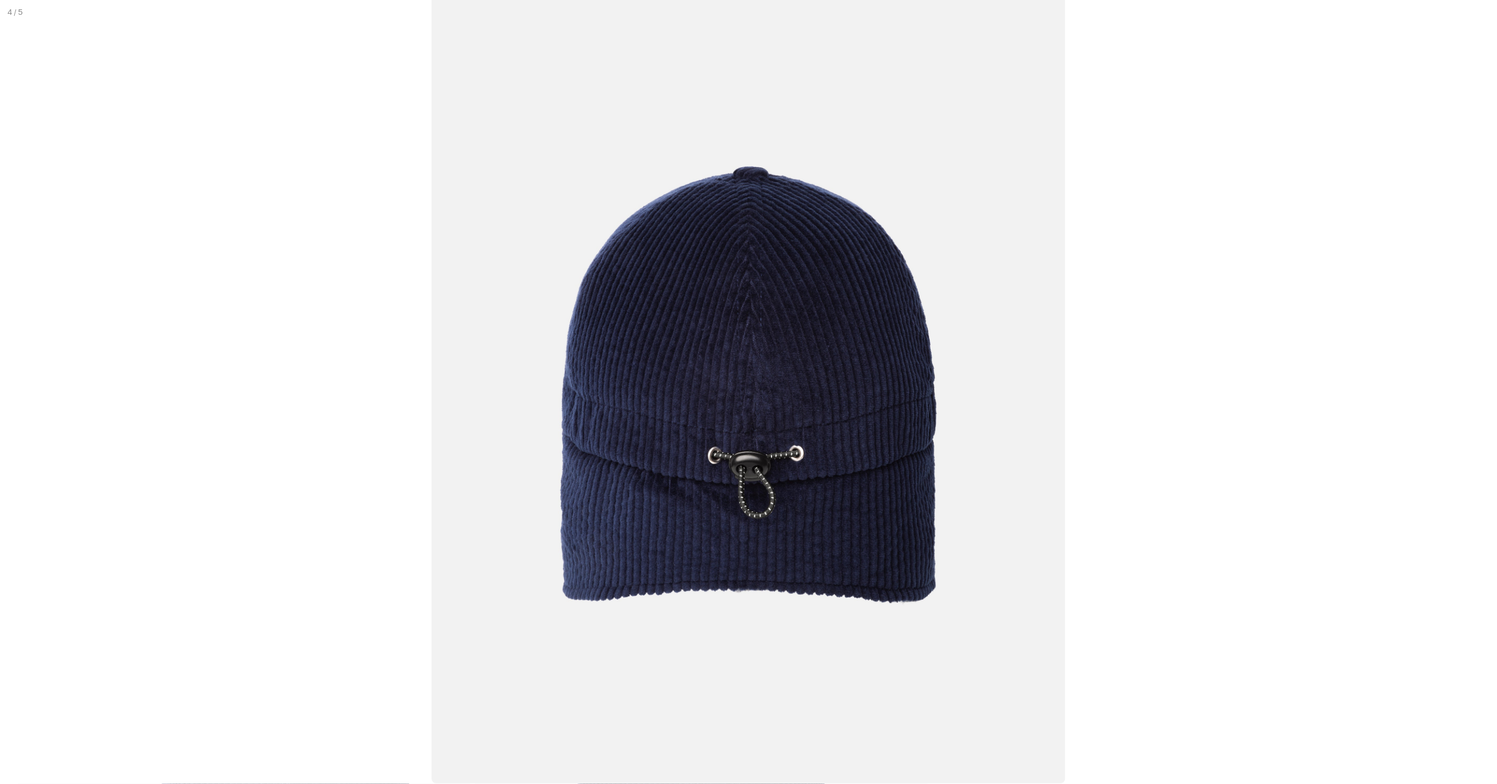
scroll to position [0, 194]
click at [806, 374] on img at bounding box center [749, 386] width 634 height 795
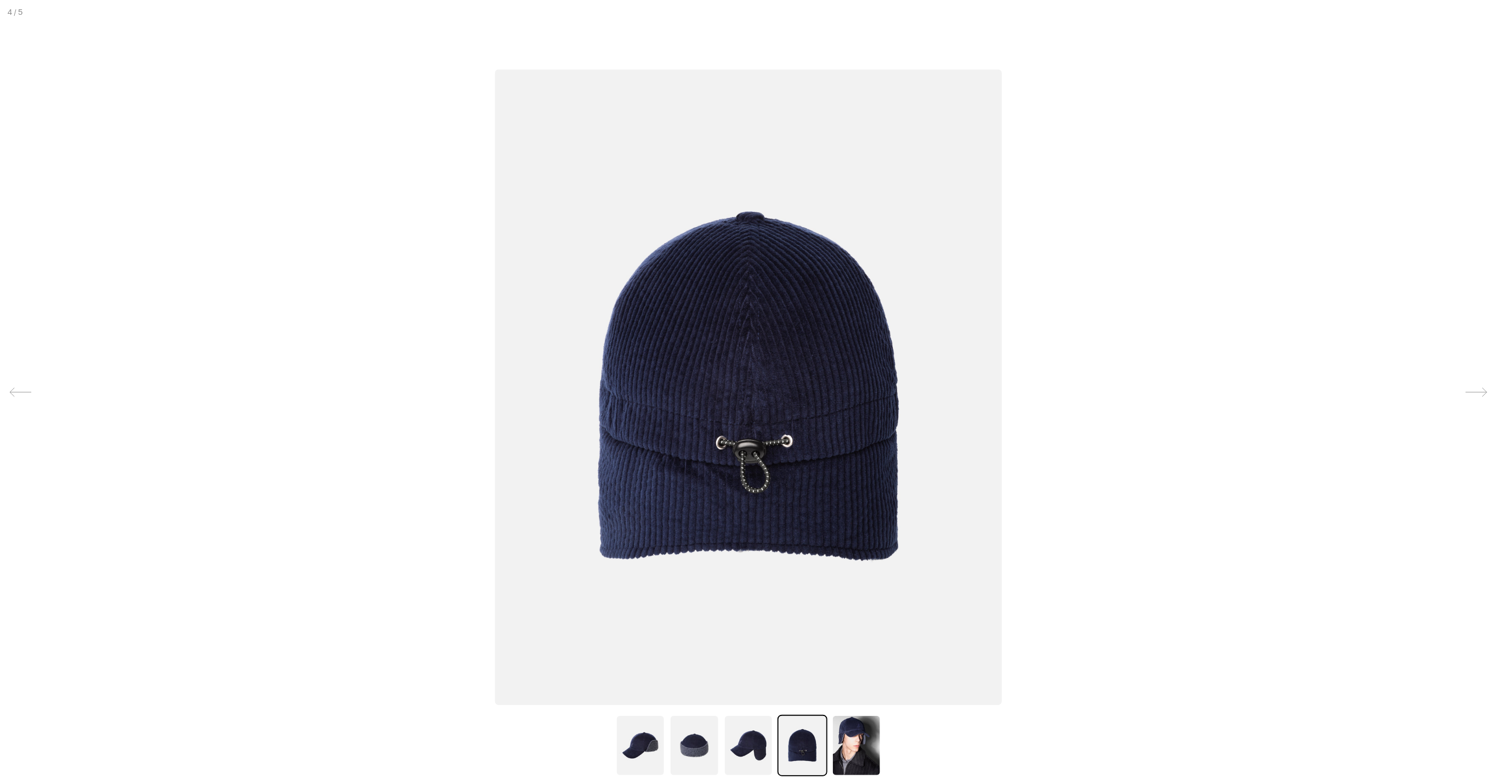
click at [756, 729] on img at bounding box center [748, 745] width 49 height 61
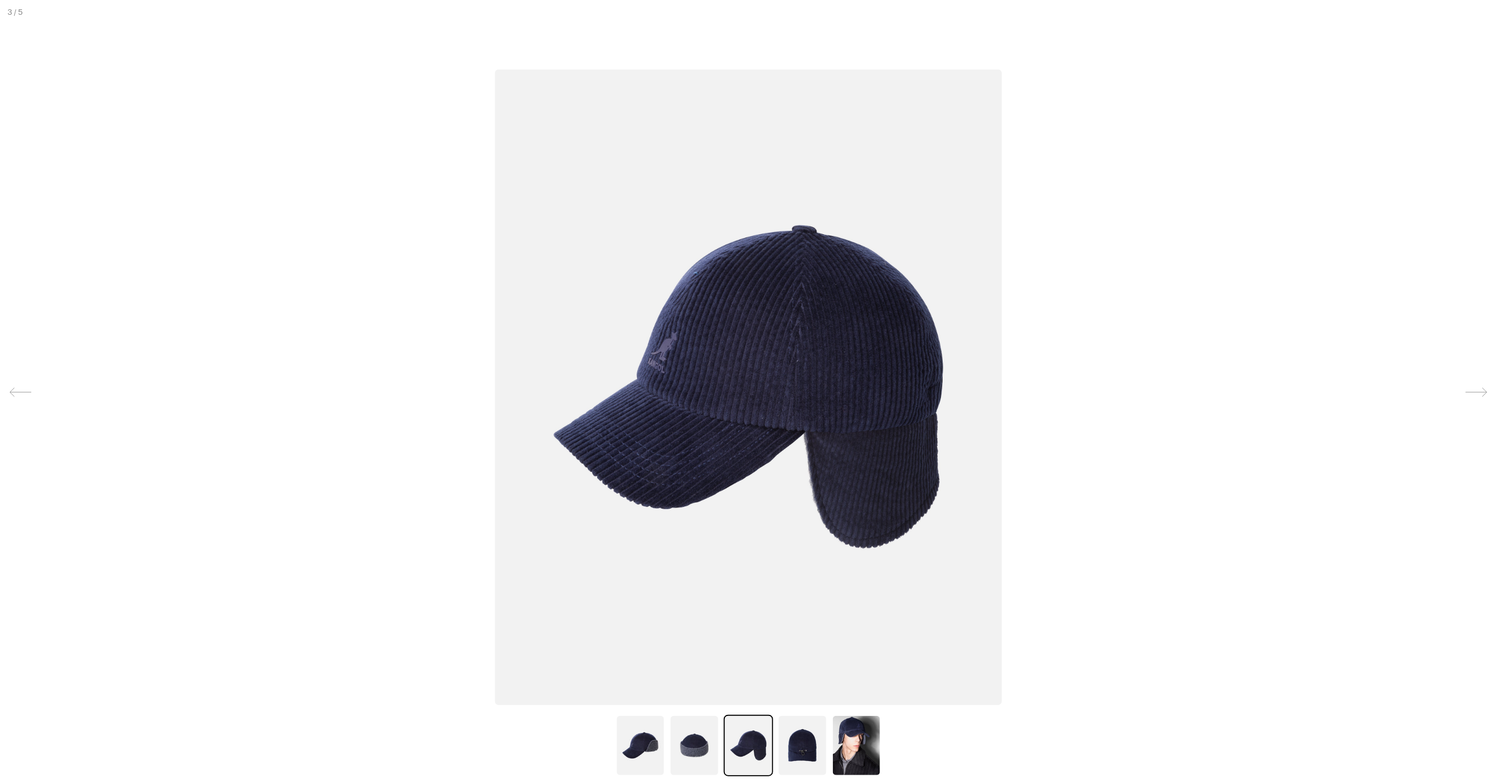
click at [763, 344] on img at bounding box center [748, 388] width 507 height 636
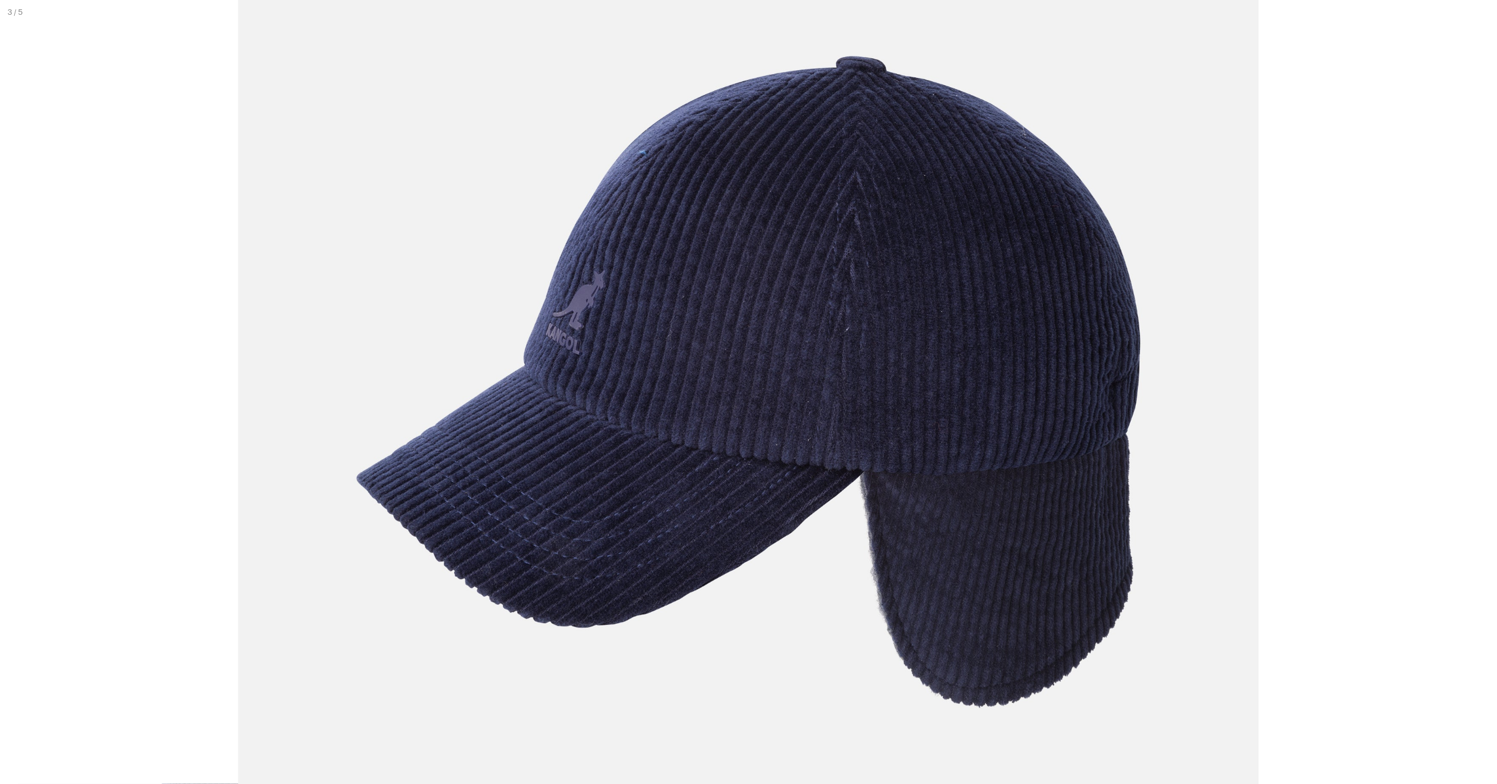
scroll to position [0, 0]
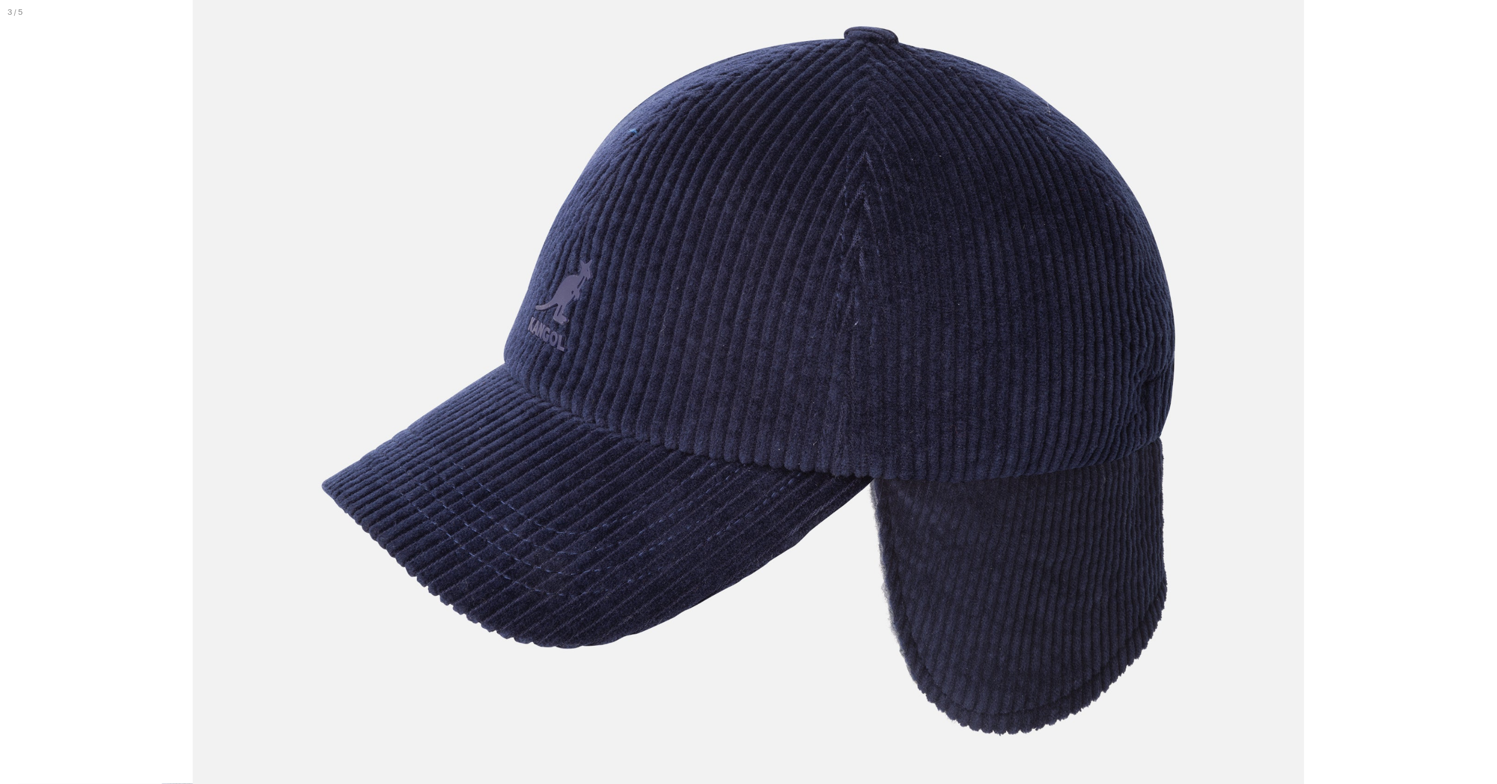
click at [764, 344] on img at bounding box center [748, 381] width 1112 height 1393
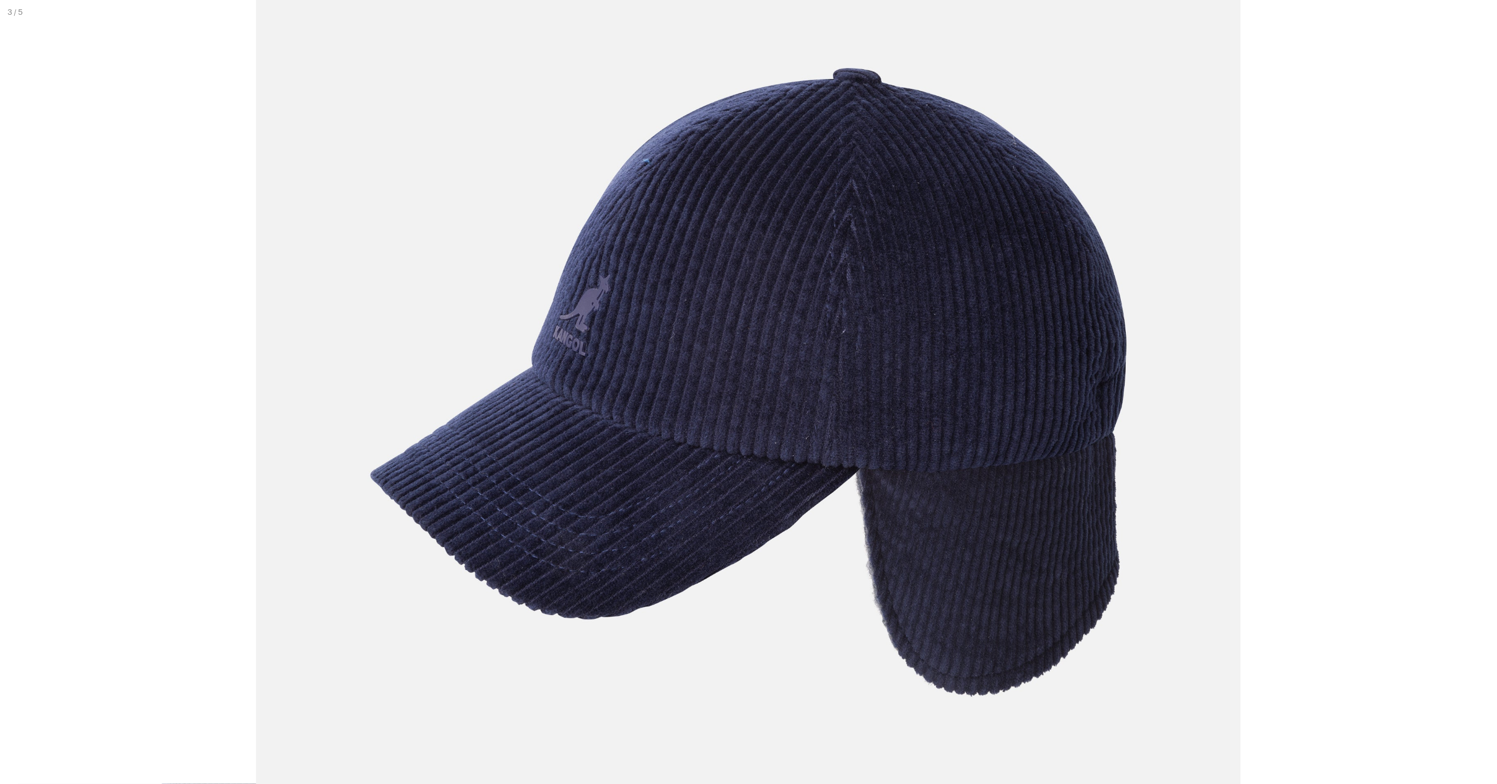
scroll to position [0, 194]
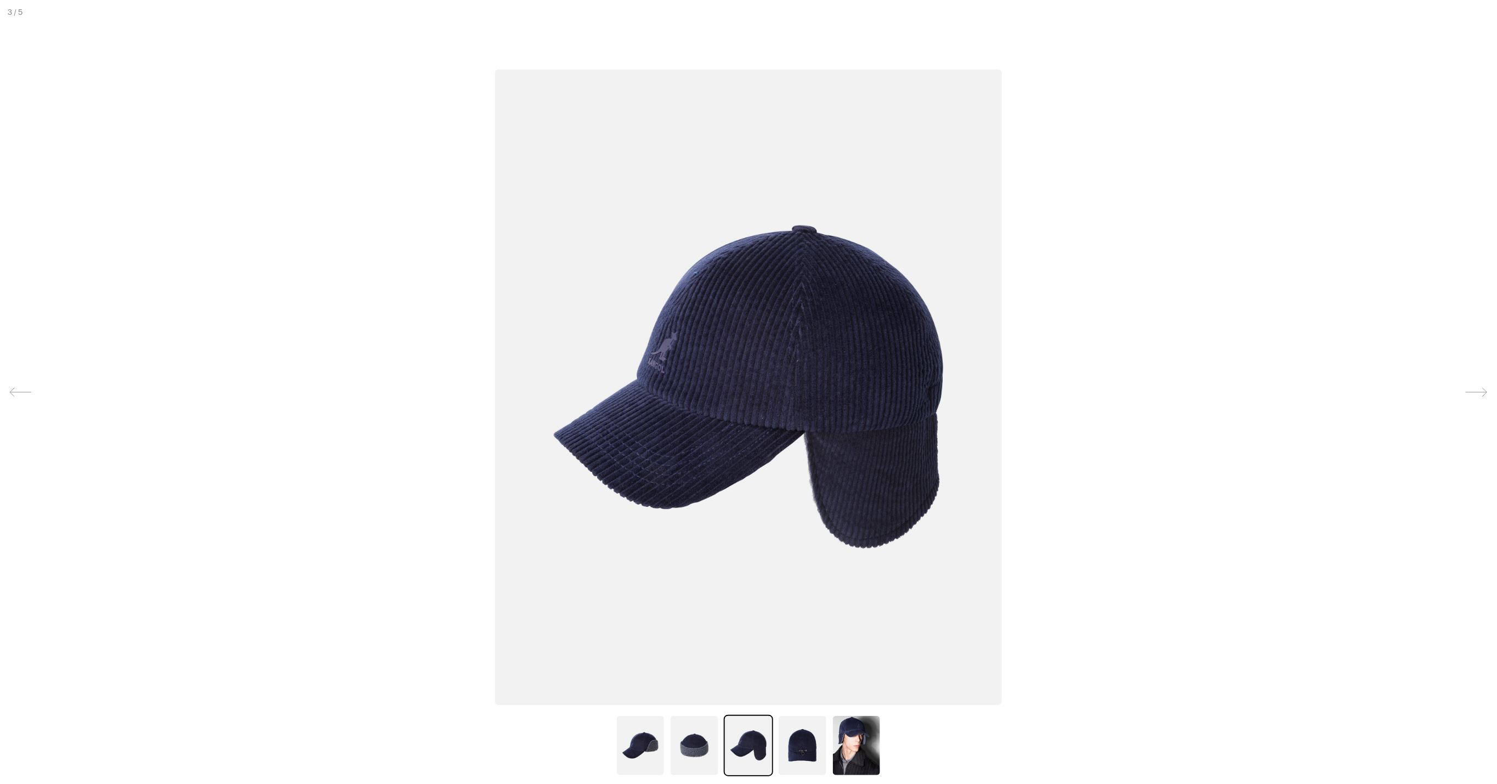
drag, startPoint x: 1433, startPoint y: 41, endPoint x: 1409, endPoint y: 56, distance: 28.6
click at [1433, 41] on div at bounding box center [748, 392] width 1497 height 784
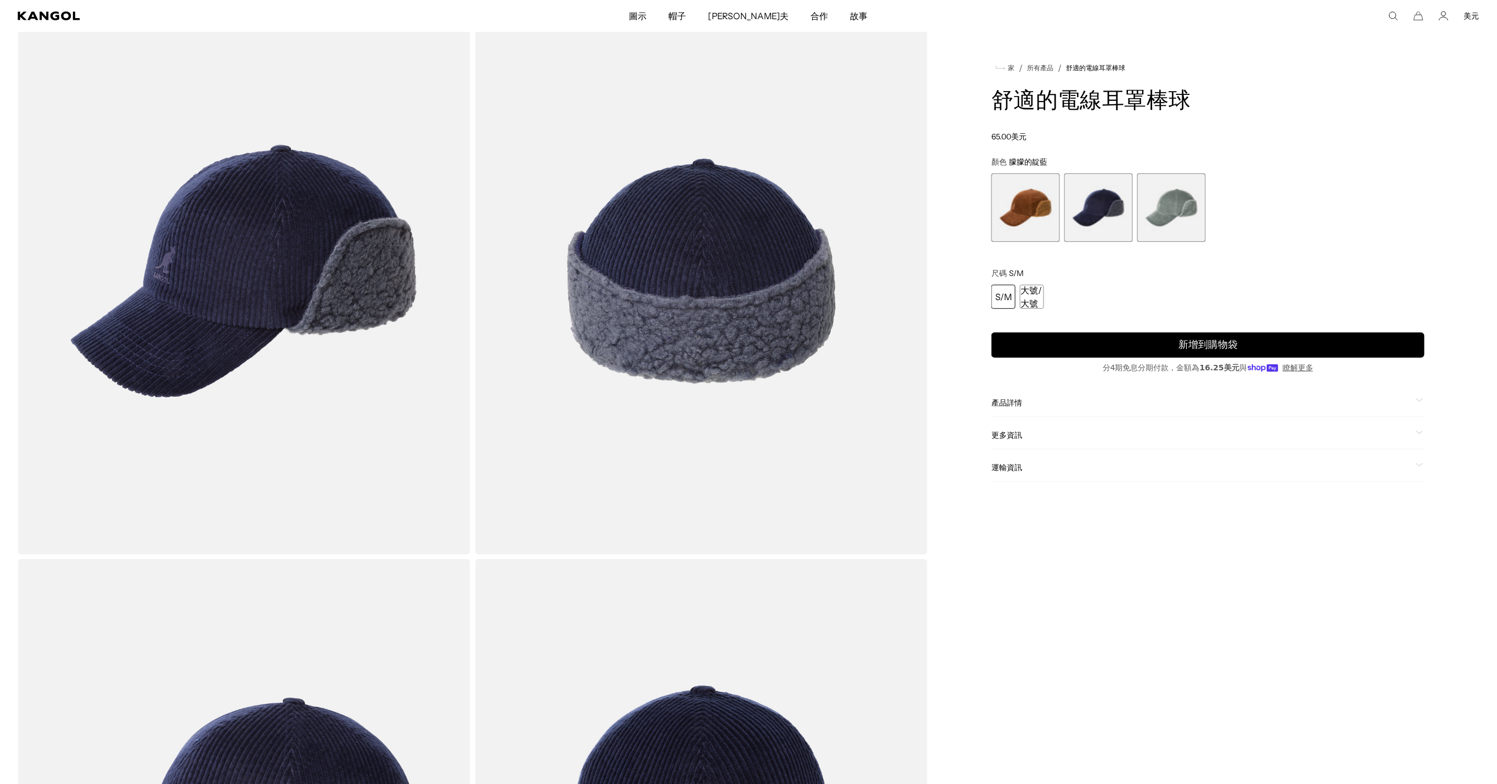
click at [1181, 220] on span "3個，共3個" at bounding box center [1171, 207] width 69 height 69
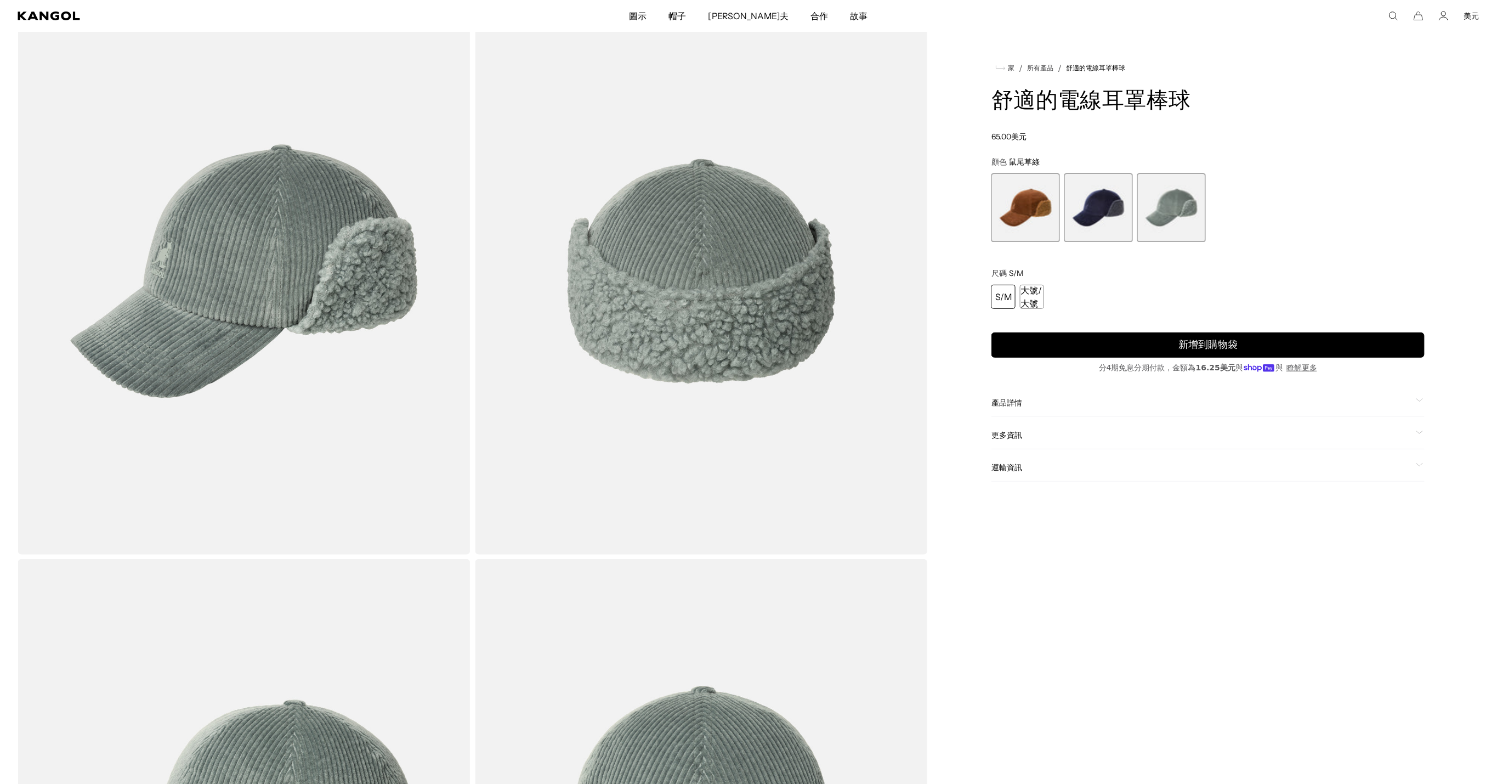
click at [314, 309] on img "畫廊檢視器" at bounding box center [244, 271] width 453 height 566
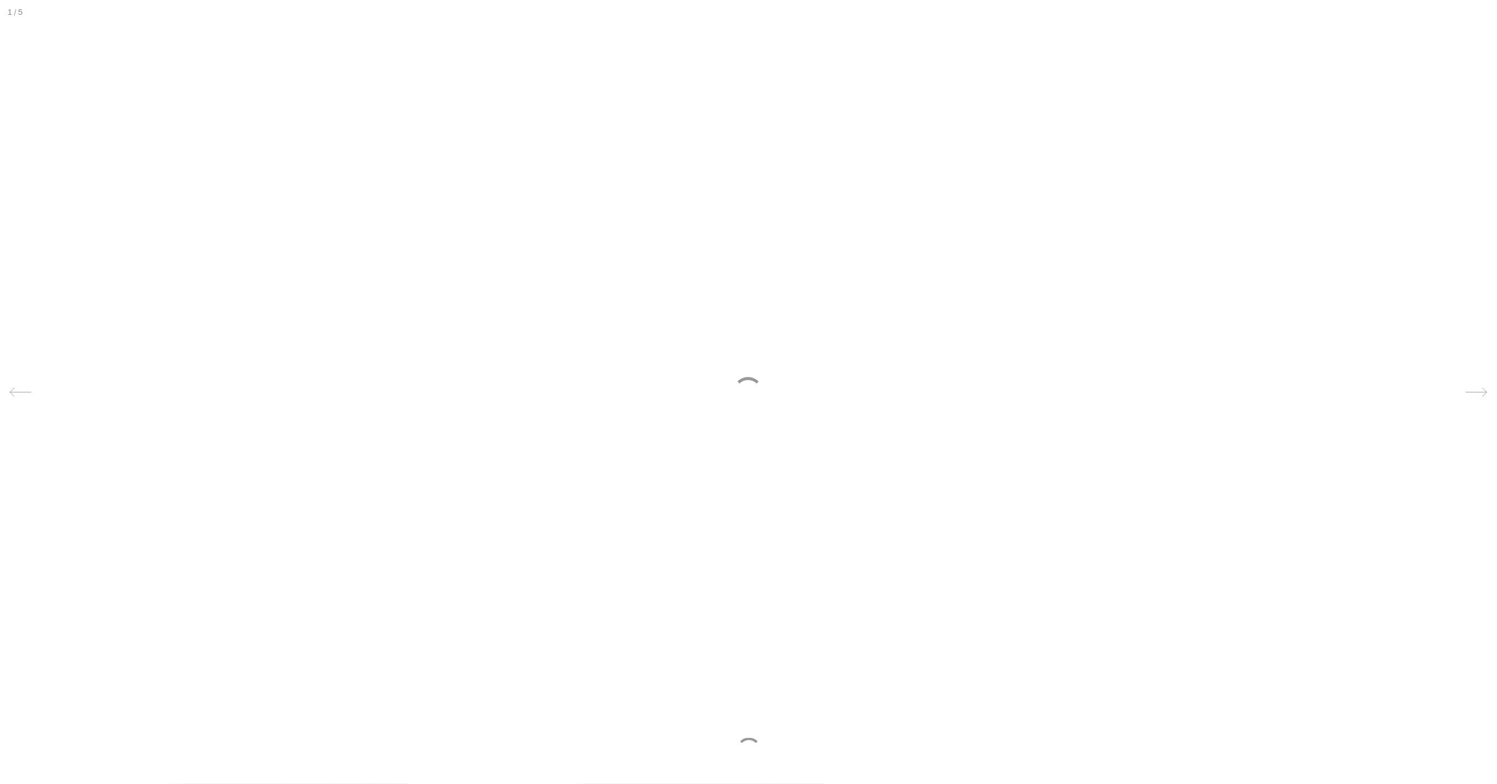
scroll to position [0, 194]
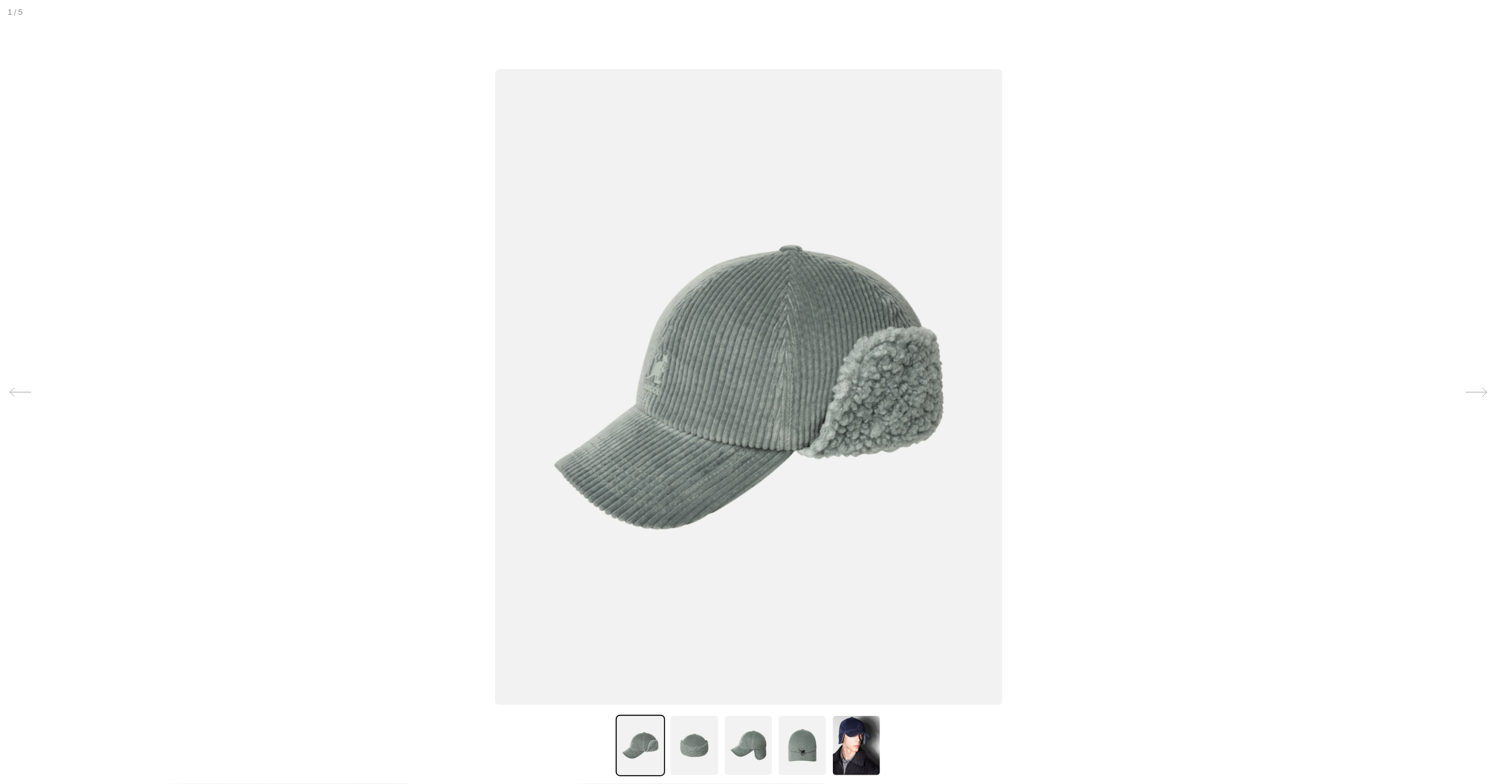
click at [780, 387] on img at bounding box center [749, 388] width 507 height 636
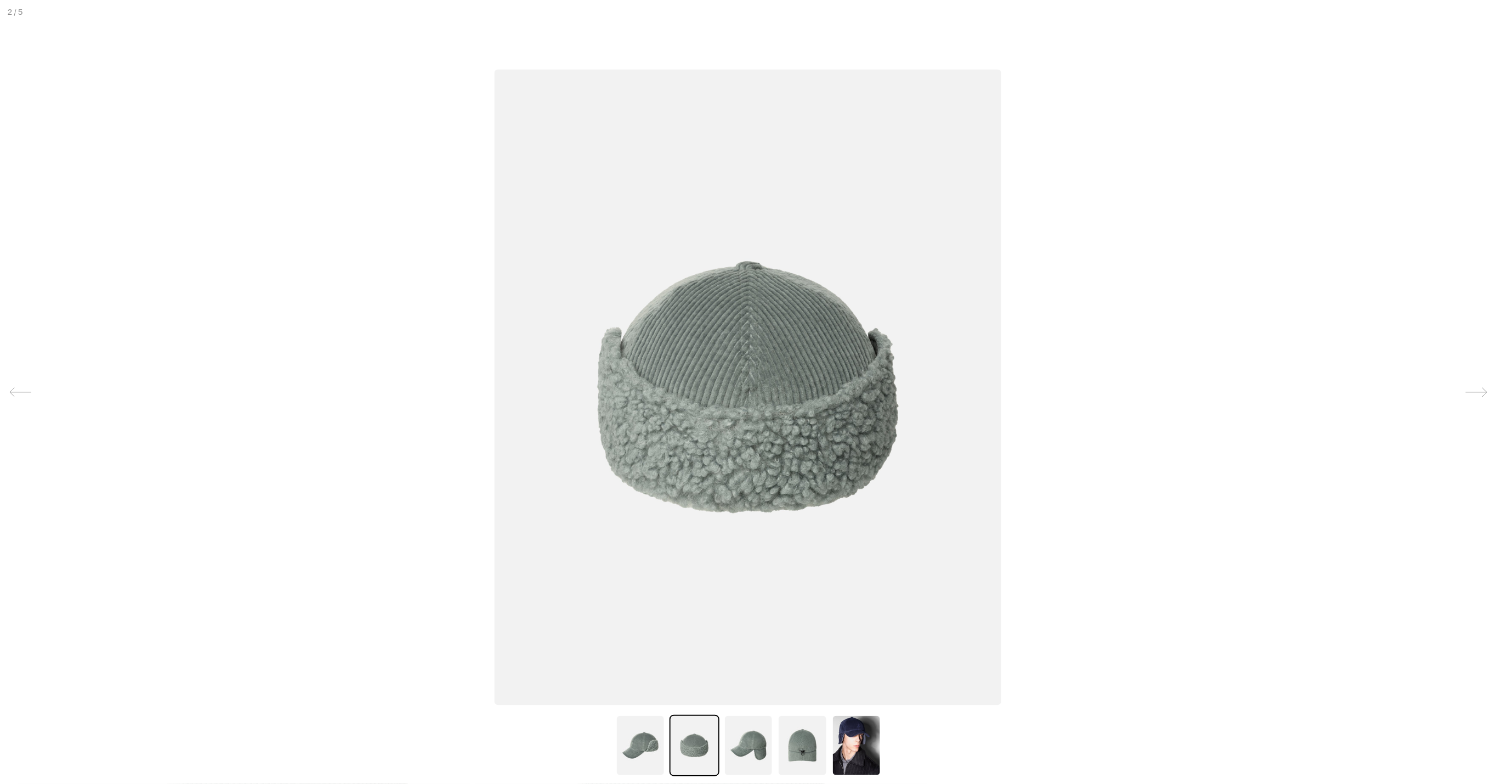
click at [779, 392] on img at bounding box center [748, 388] width 507 height 636
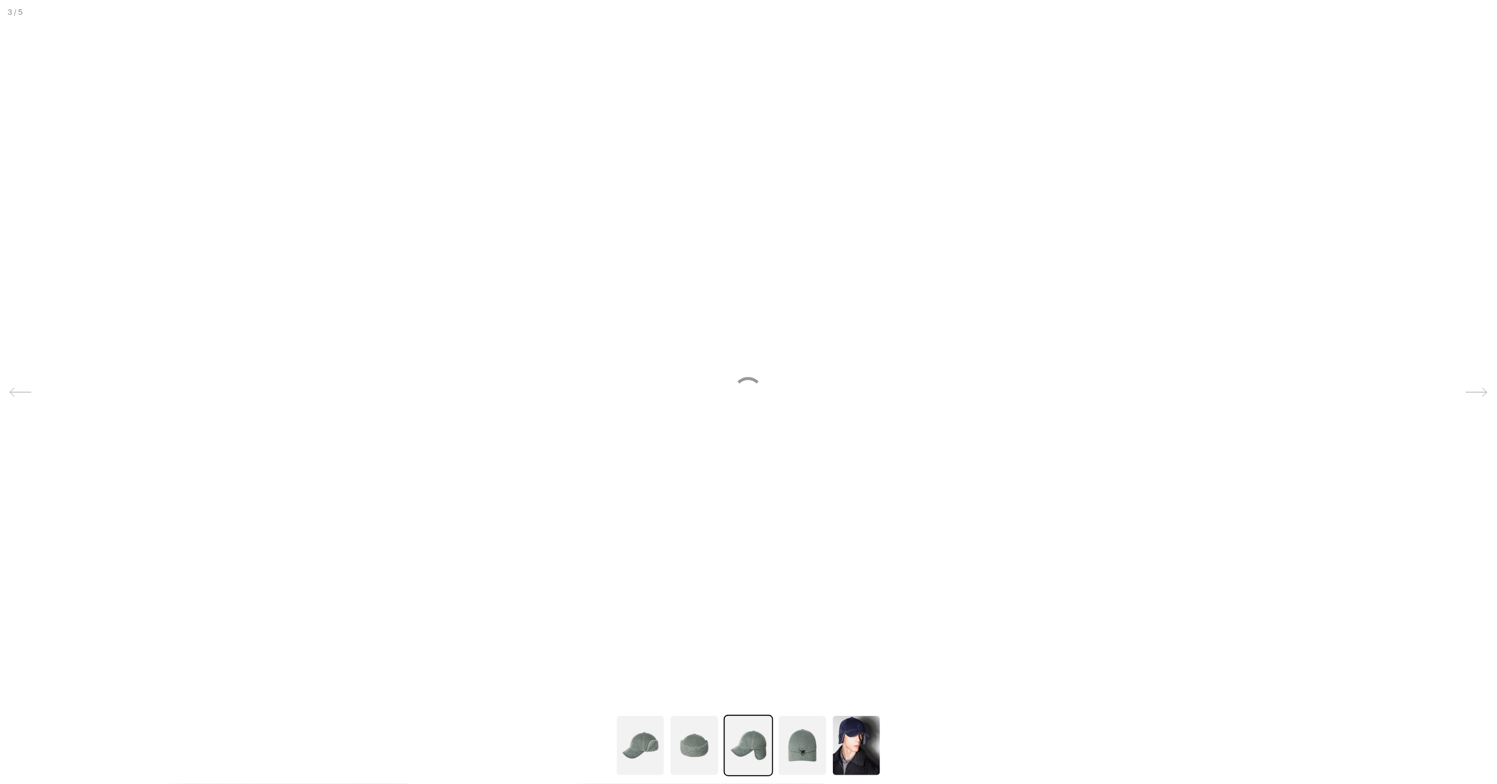
scroll to position [0, 0]
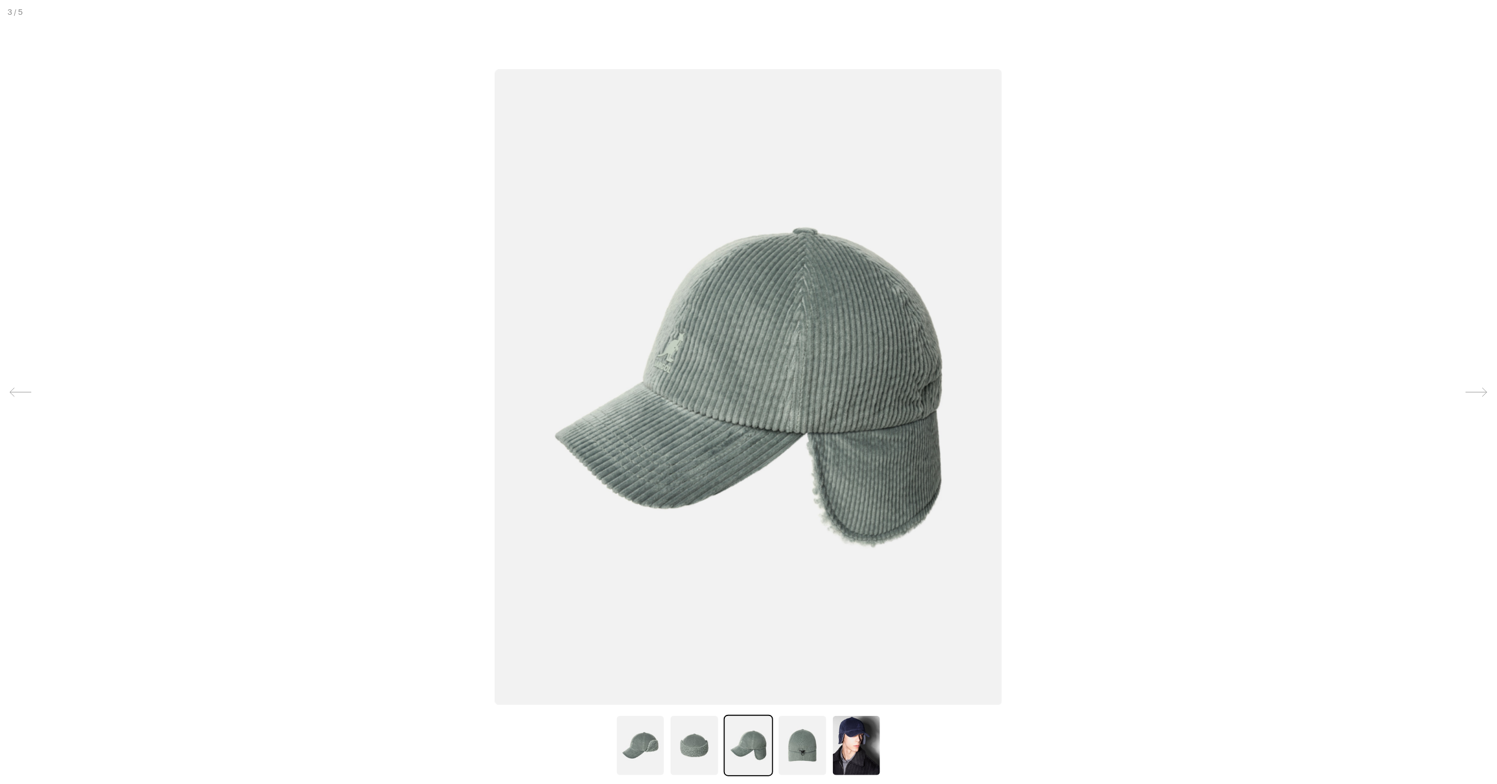
click at [683, 742] on img at bounding box center [694, 745] width 49 height 61
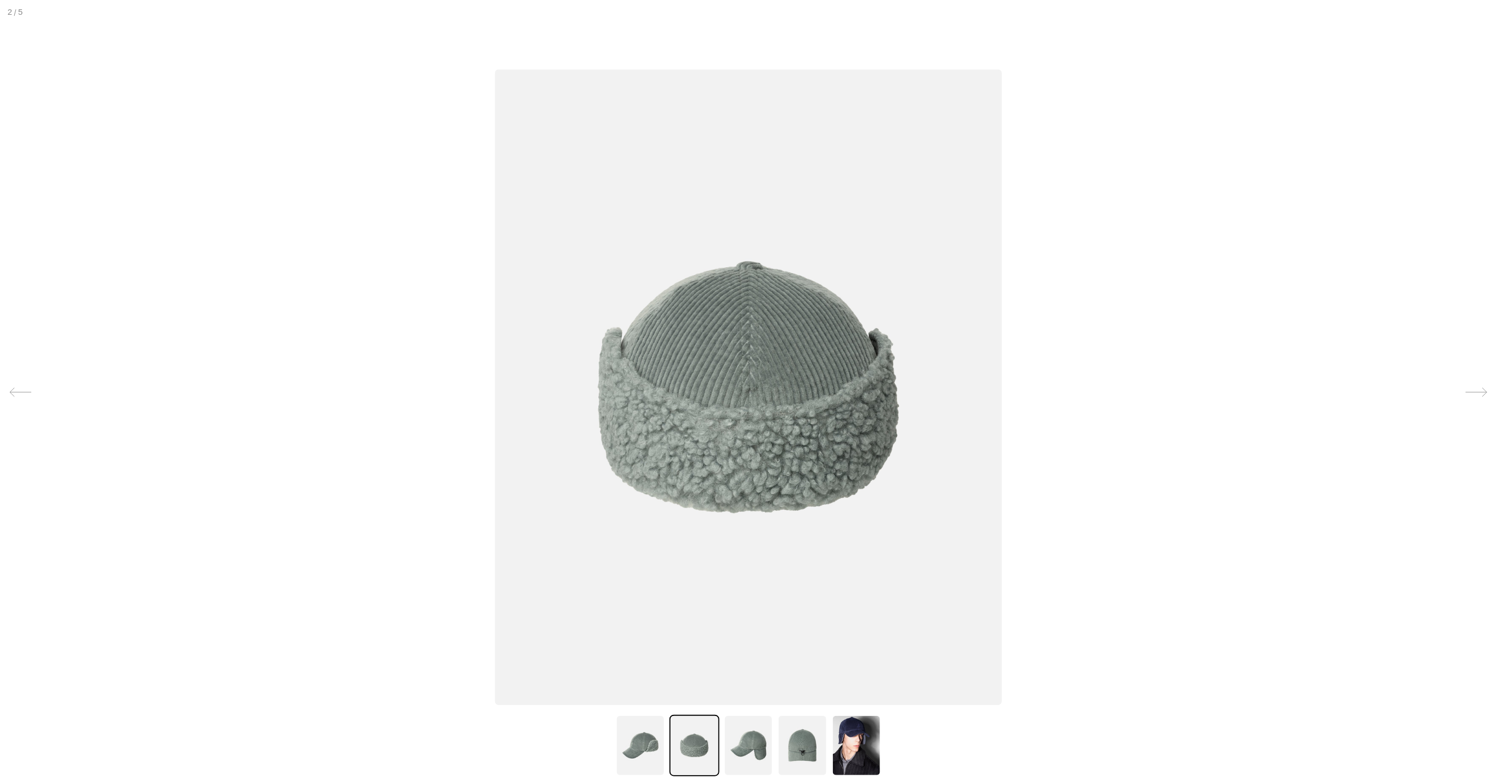
click at [728, 389] on img at bounding box center [748, 388] width 507 height 636
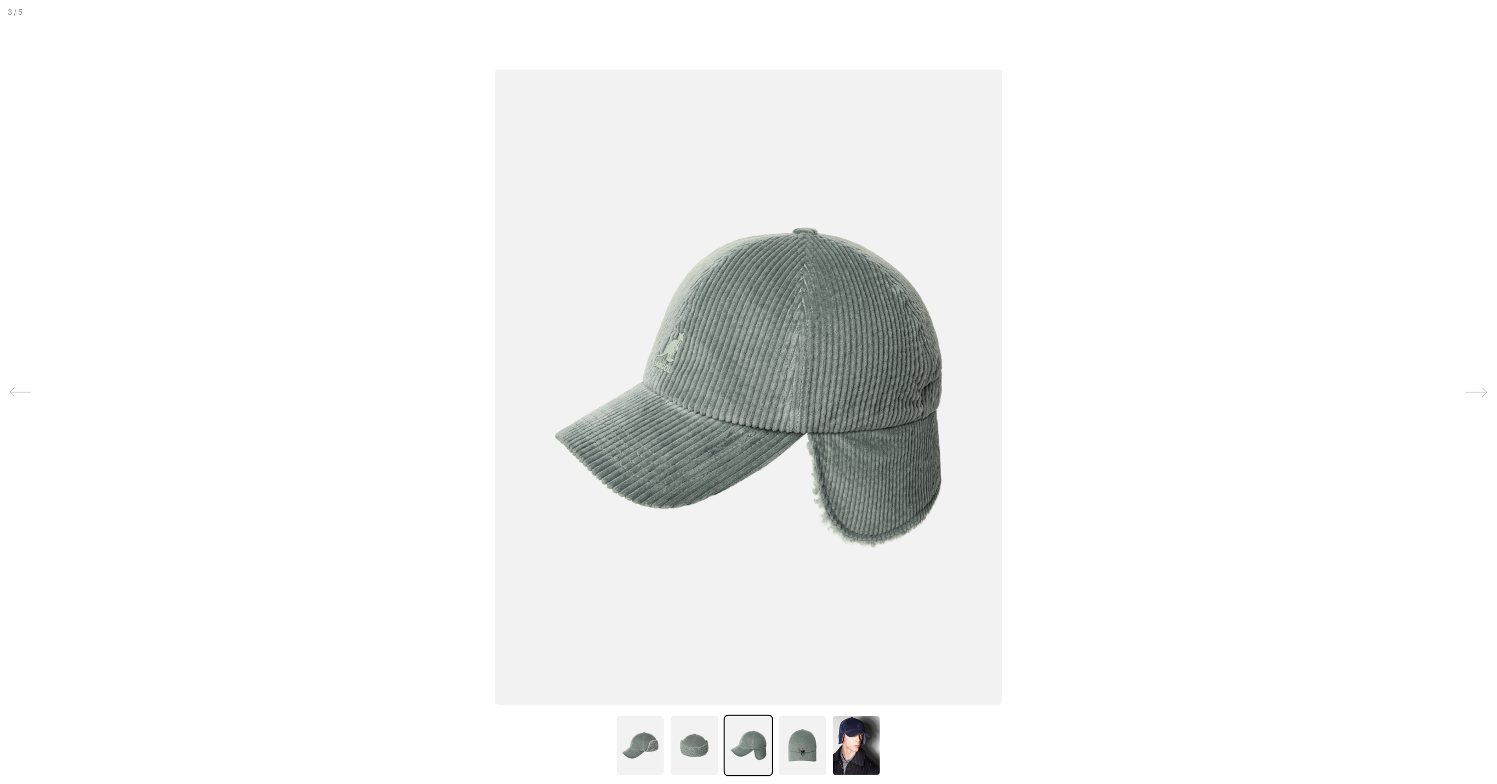
scroll to position [0, 194]
click at [711, 762] on img at bounding box center [694, 745] width 49 height 61
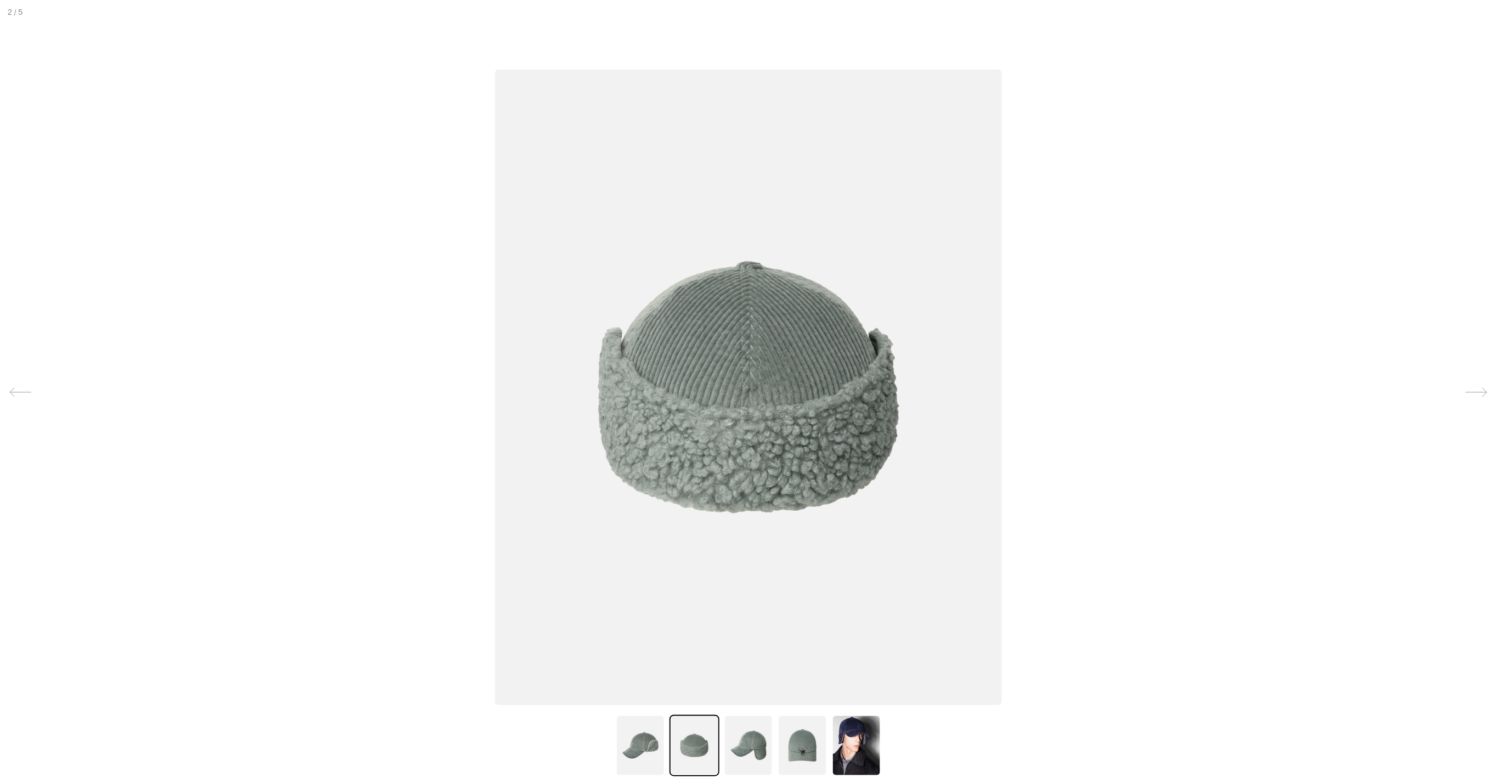
click at [761, 418] on img at bounding box center [748, 388] width 507 height 636
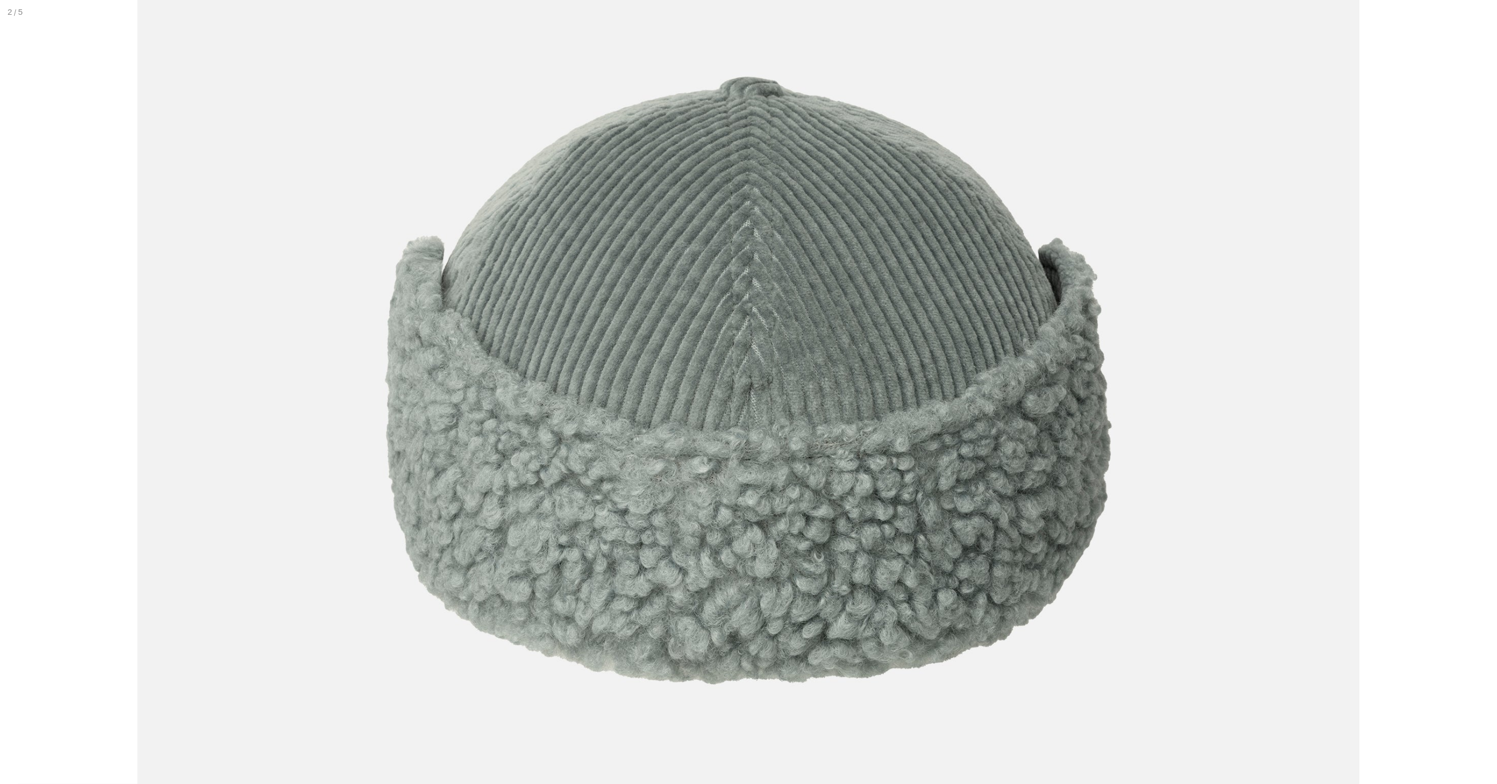
scroll to position [0, 0]
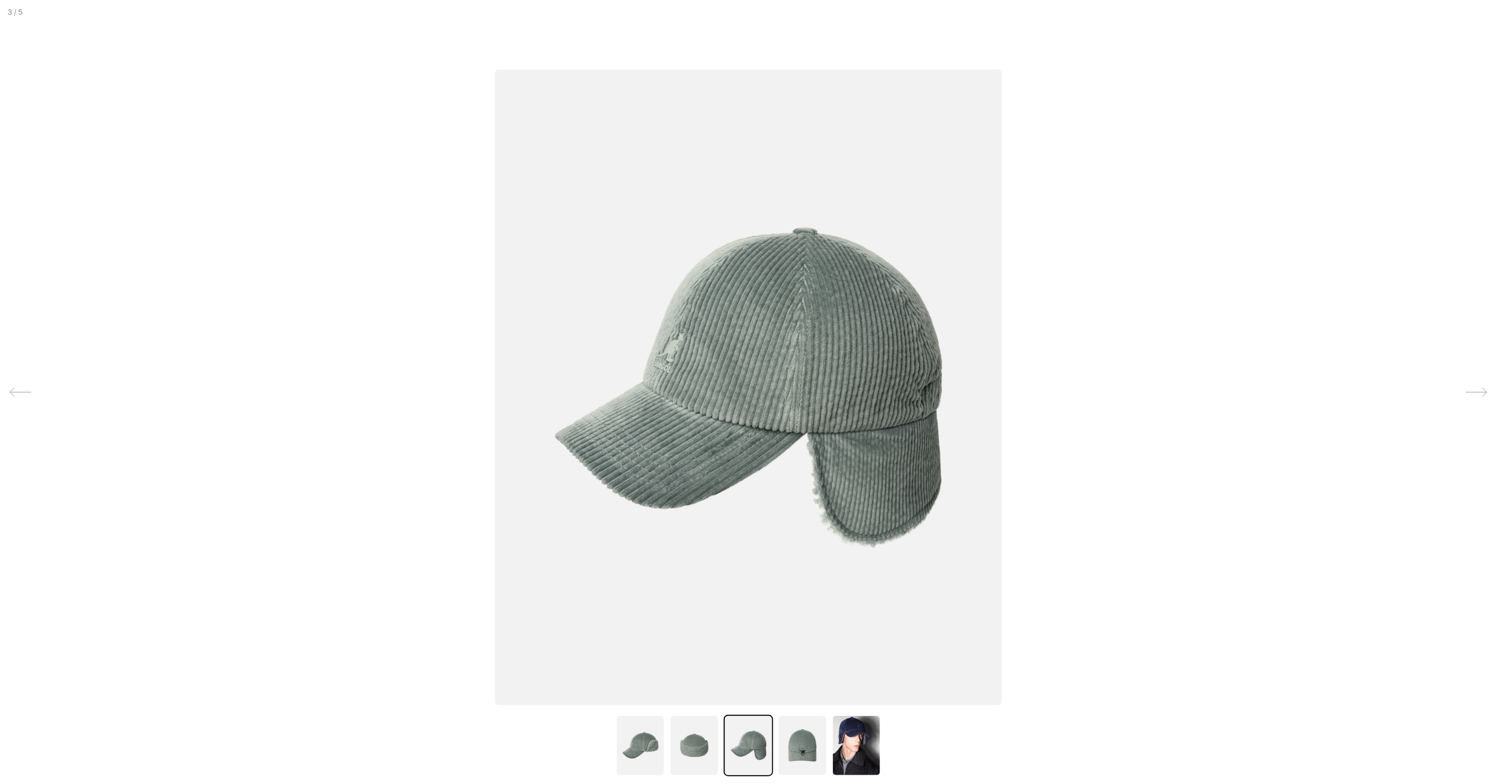
click at [760, 417] on img at bounding box center [748, 388] width 507 height 636
click at [759, 415] on img at bounding box center [748, 388] width 507 height 636
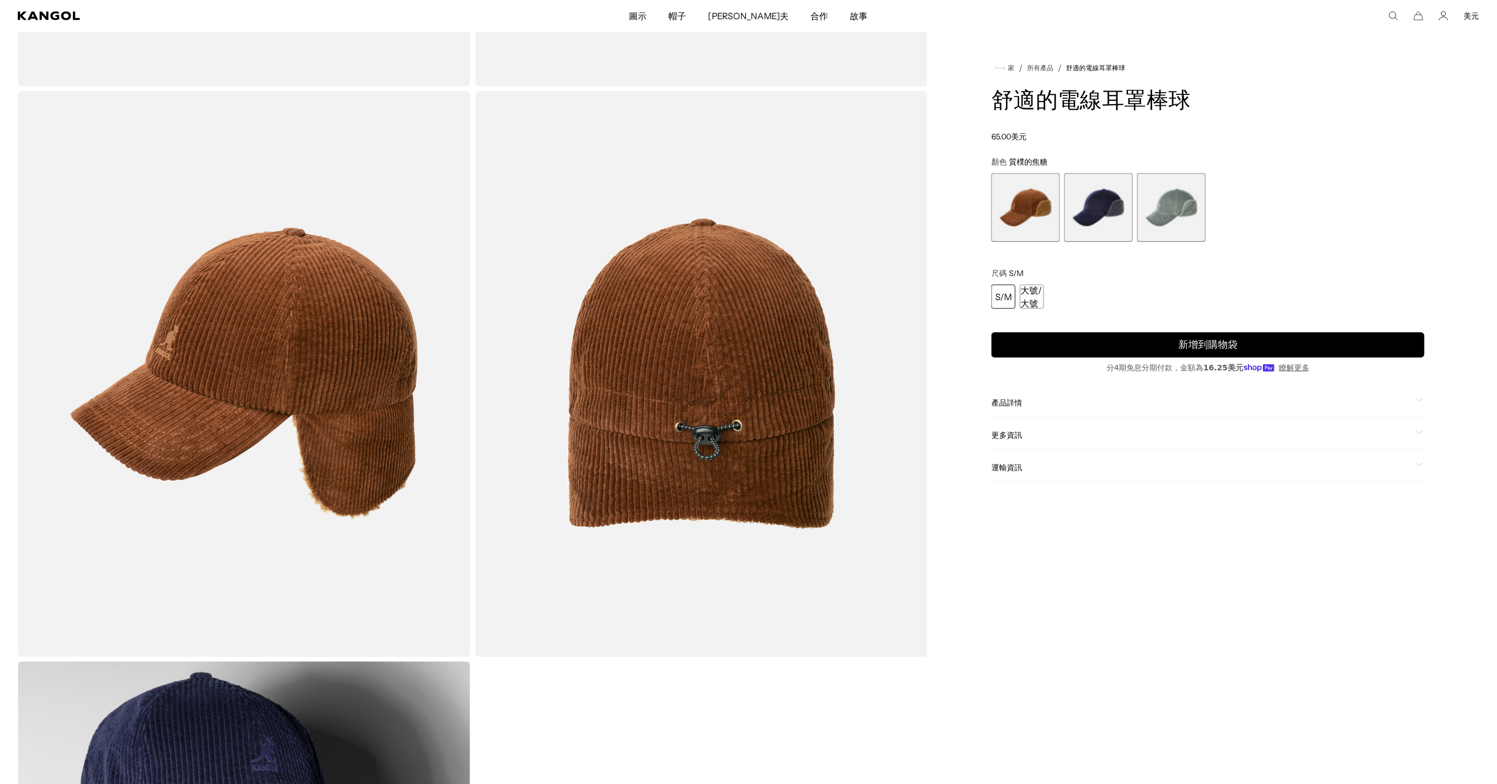
scroll to position [0, 194]
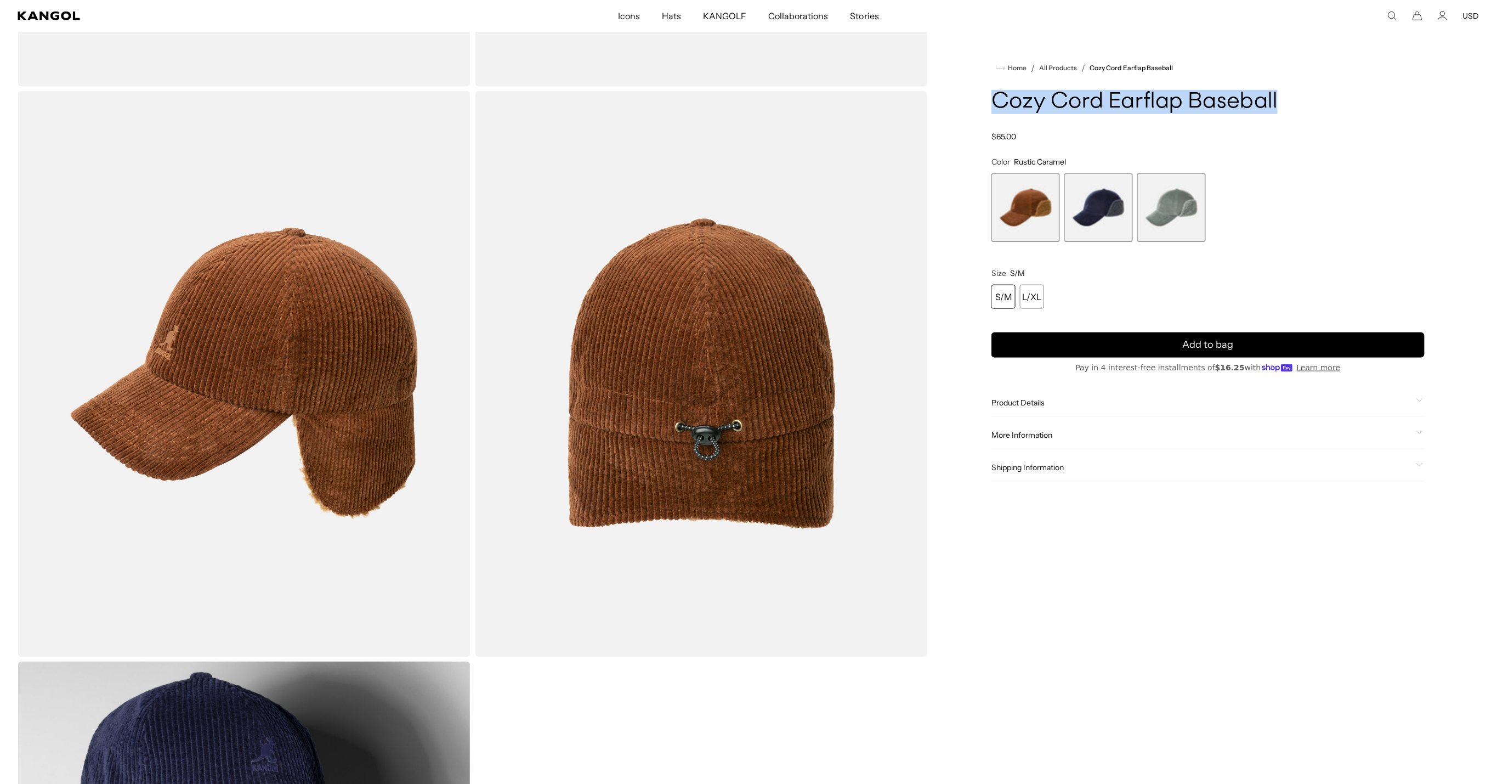
scroll to position [0, 226]
